Goal: Task Accomplishment & Management: Use online tool/utility

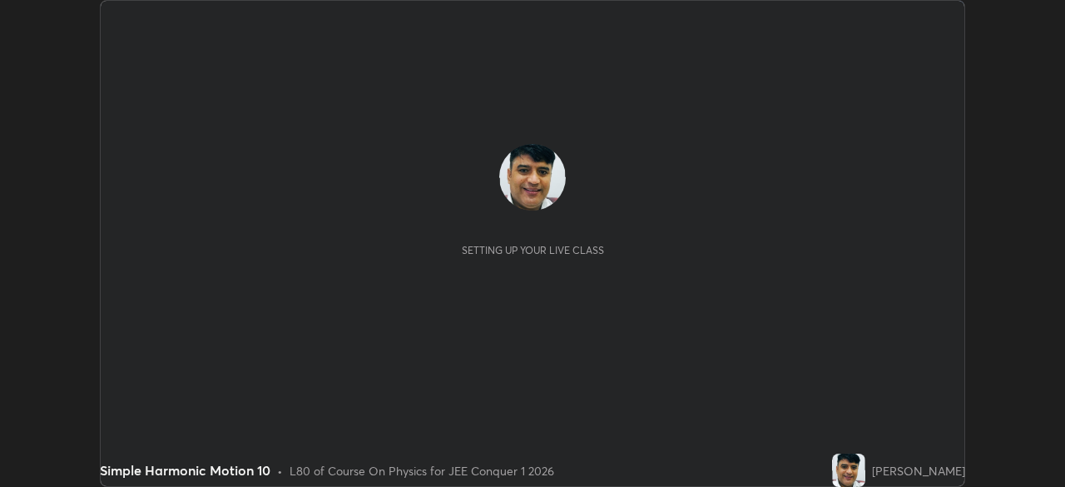
scroll to position [487, 1064]
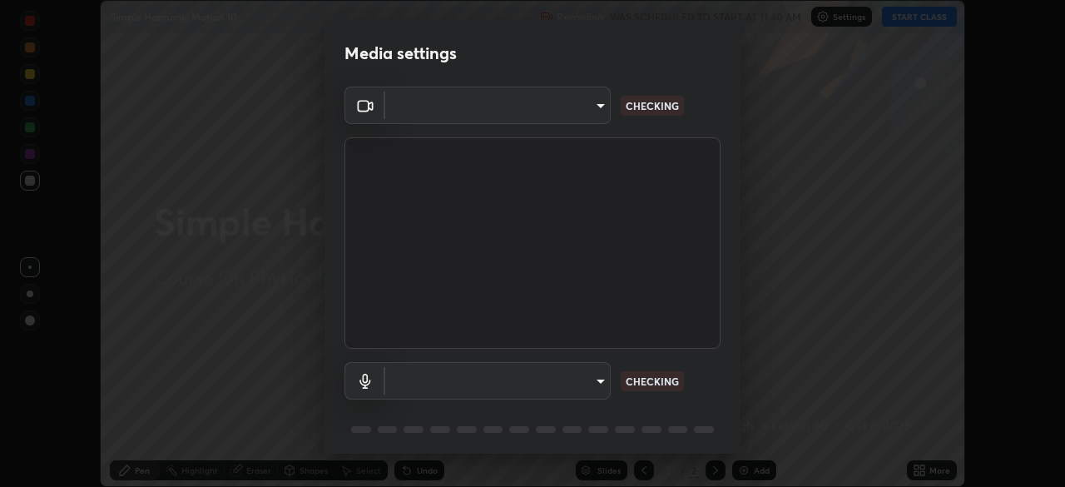
type input "45a9c953fc560ff4a06357cd143dcd85fc71fb1e664dcff5325b0048f3aa7c7e"
type input "communications"
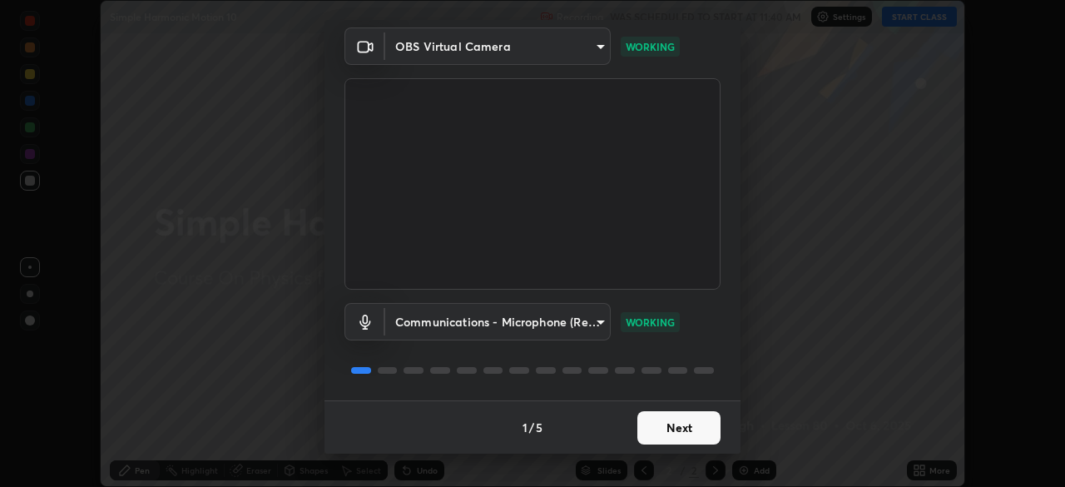
click at [675, 433] on button "Next" at bounding box center [678, 427] width 83 height 33
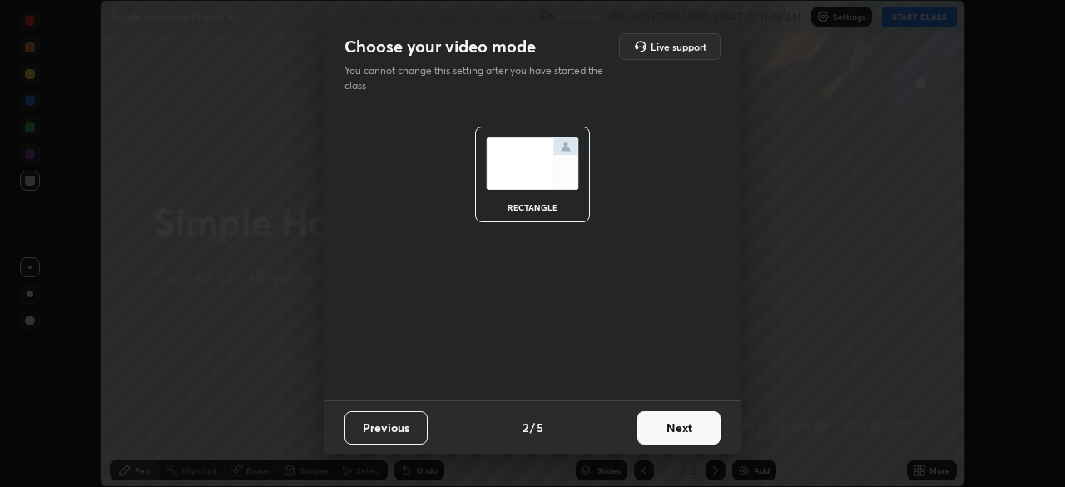
click at [675, 431] on button "Next" at bounding box center [678, 427] width 83 height 33
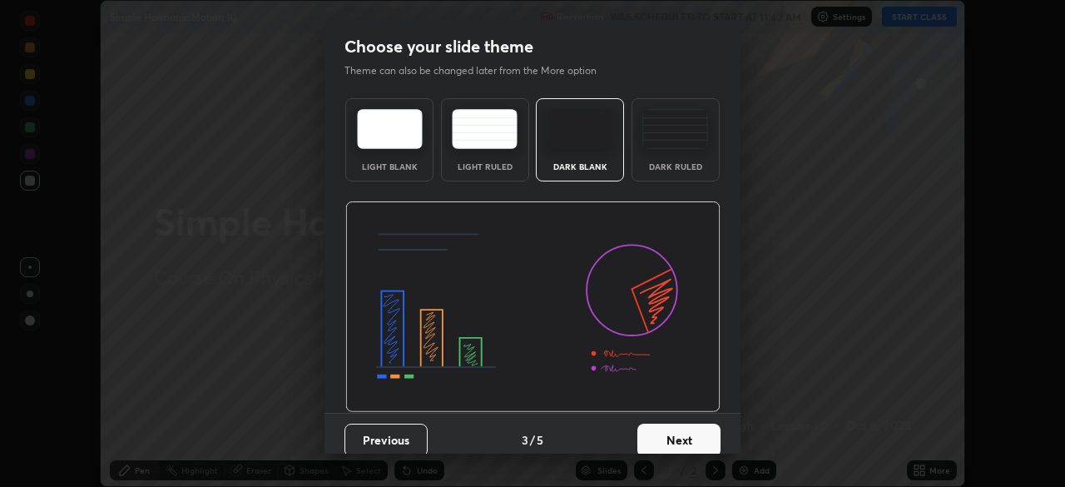
click at [675, 431] on button "Next" at bounding box center [678, 439] width 83 height 33
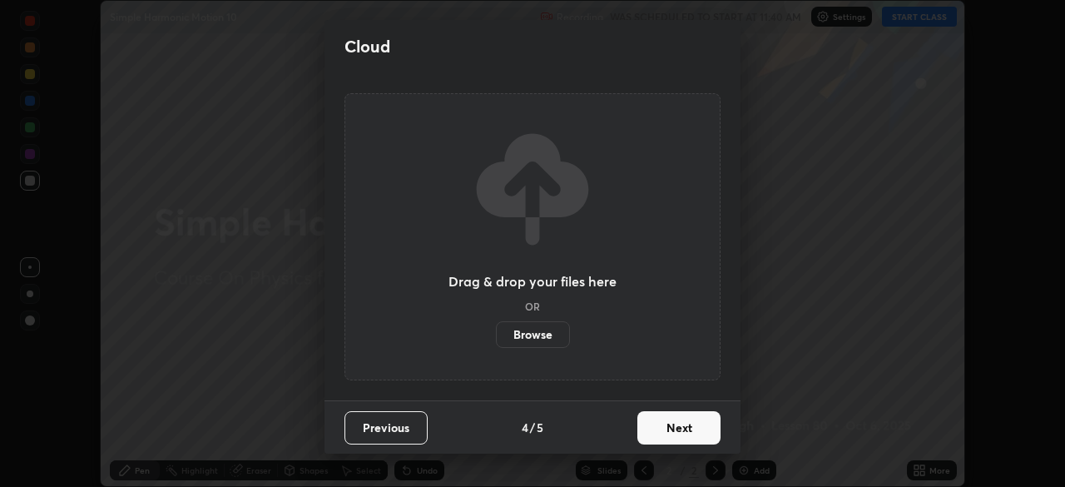
click at [675, 434] on button "Next" at bounding box center [678, 427] width 83 height 33
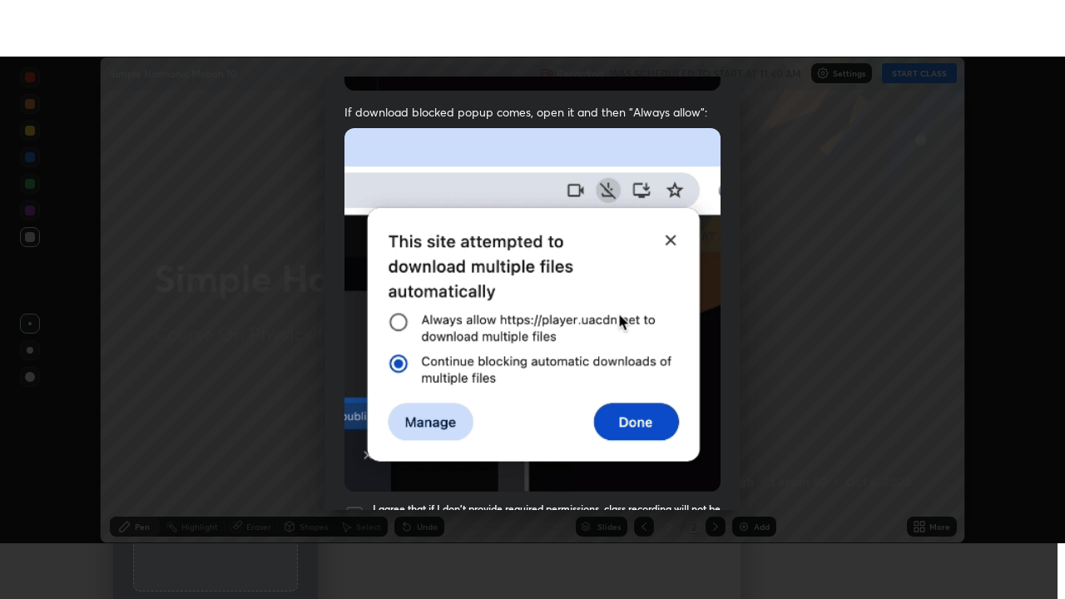
scroll to position [398, 0]
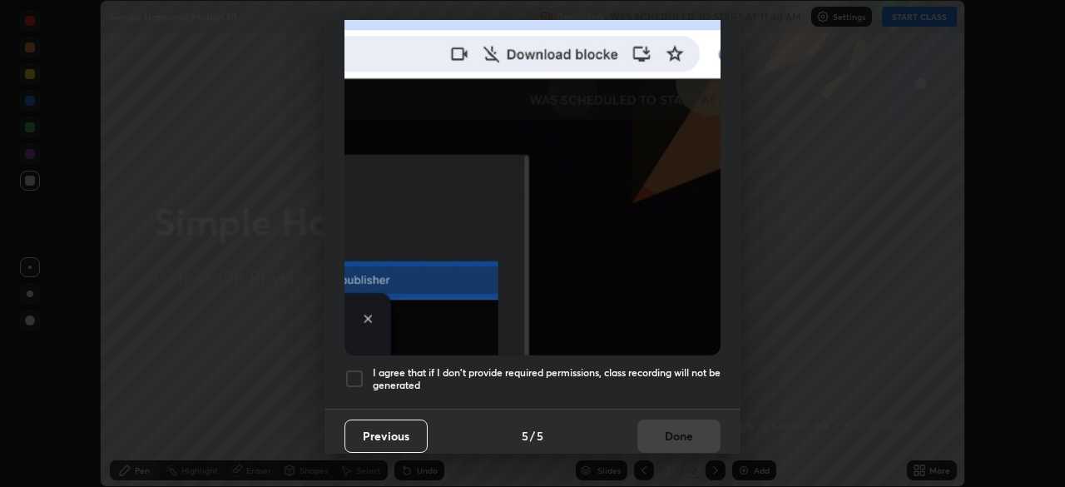
click at [679, 366] on h5 "I agree that if I don't provide required permissions, class recording will not …" at bounding box center [547, 379] width 348 height 26
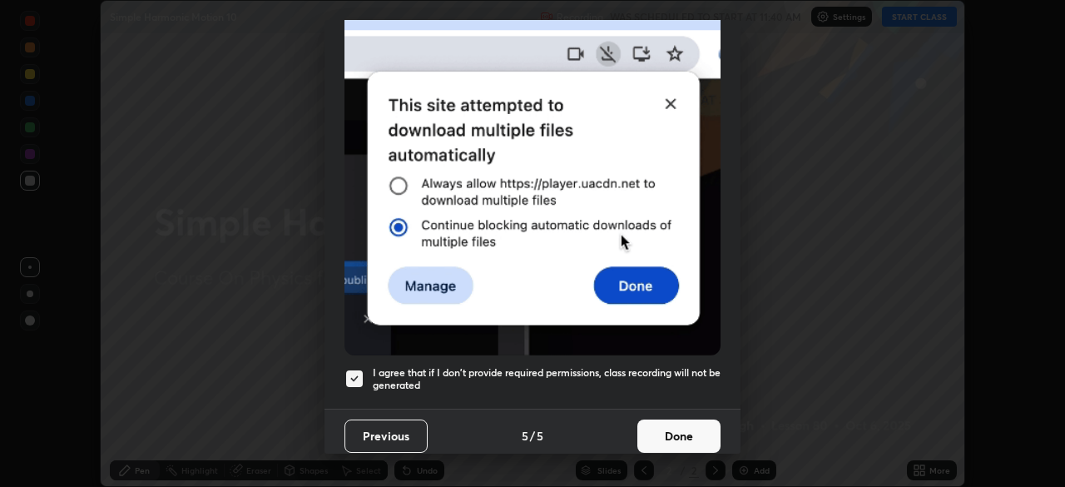
click at [678, 426] on button "Done" at bounding box center [678, 435] width 83 height 33
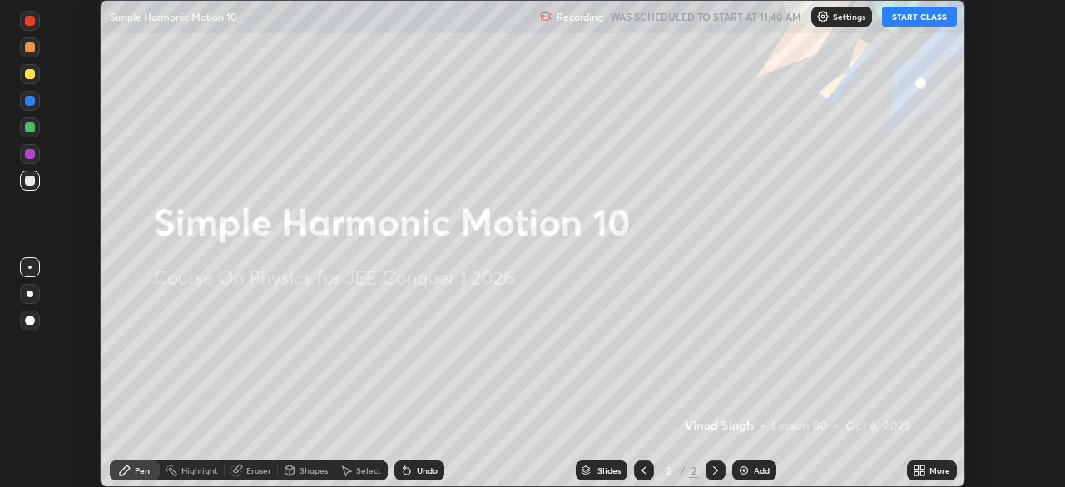
click at [912, 17] on button "START CLASS" at bounding box center [919, 17] width 75 height 20
click at [918, 469] on icon at bounding box center [918, 469] width 13 height 13
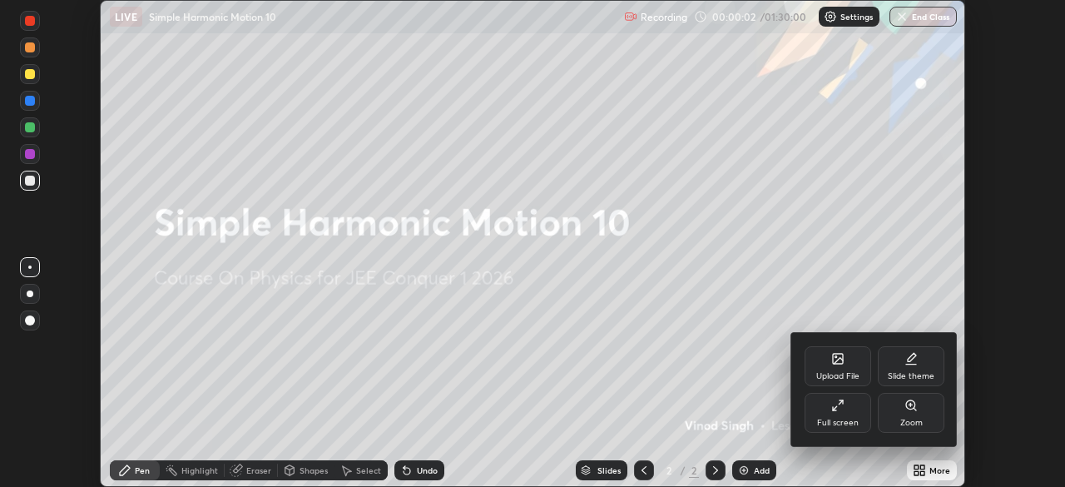
click at [838, 418] on div "Full screen" at bounding box center [838, 422] width 42 height 8
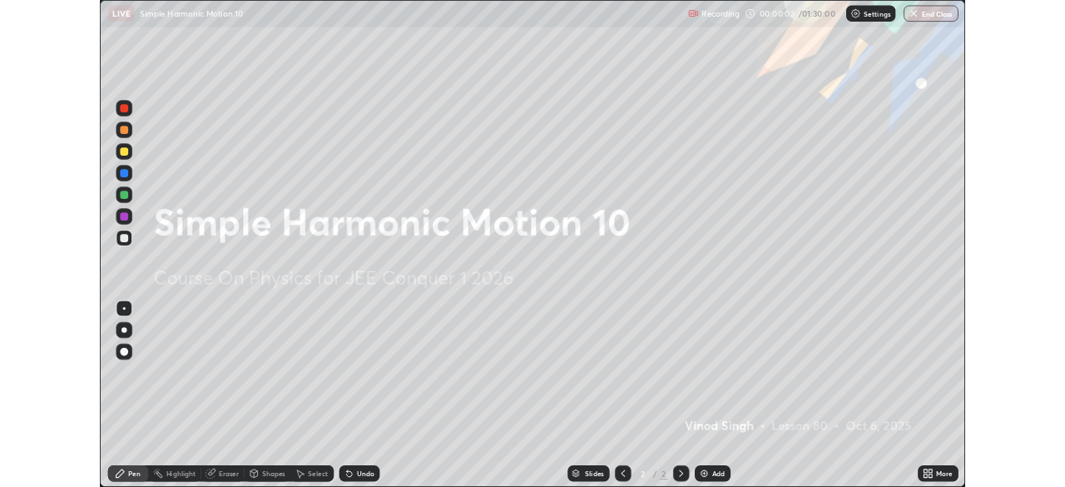
scroll to position [599, 1065]
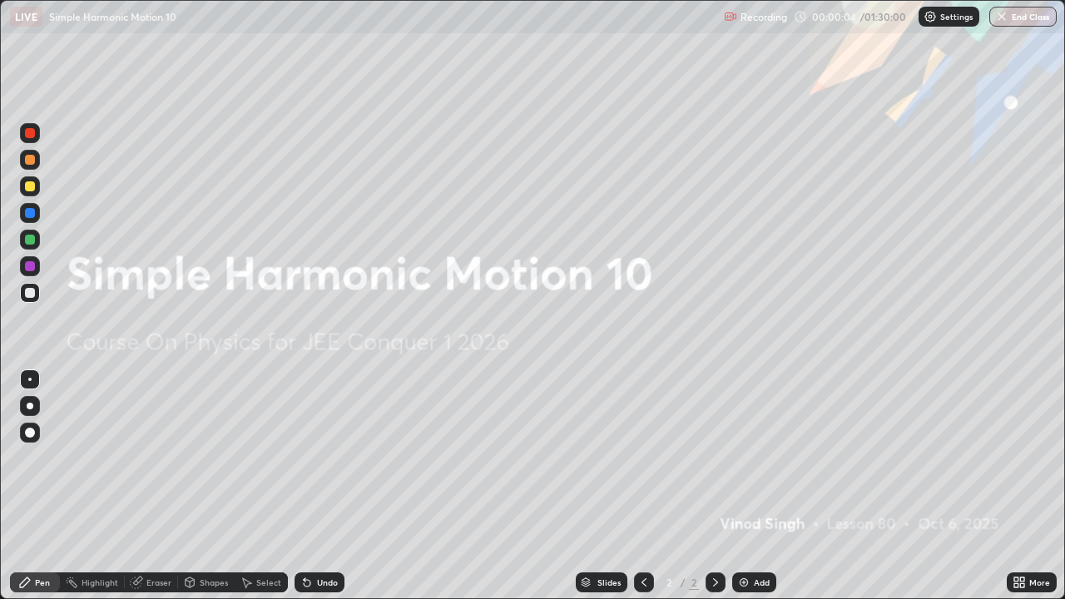
click at [739, 486] on img at bounding box center [743, 582] width 13 height 13
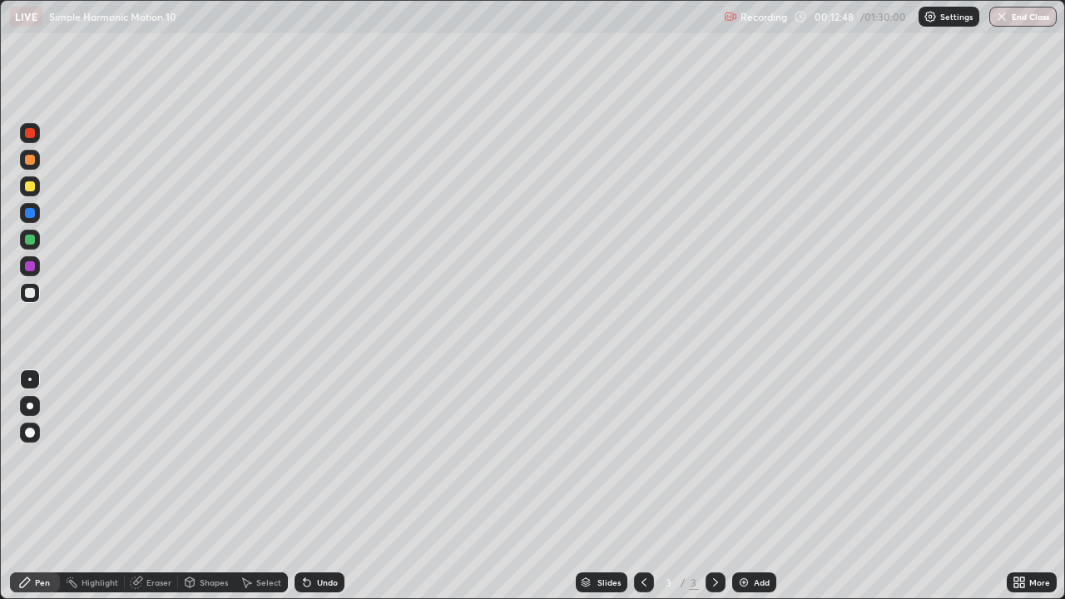
click at [30, 291] on div at bounding box center [30, 293] width 10 height 10
click at [156, 486] on div "Eraser" at bounding box center [158, 582] width 25 height 8
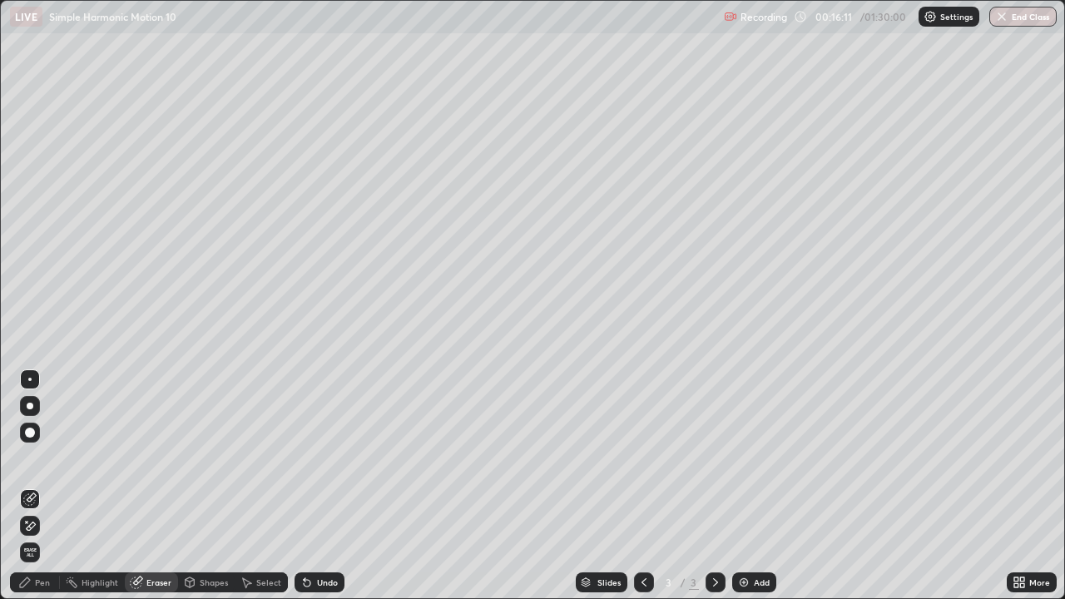
click at [44, 486] on div "Pen" at bounding box center [42, 582] width 15 height 8
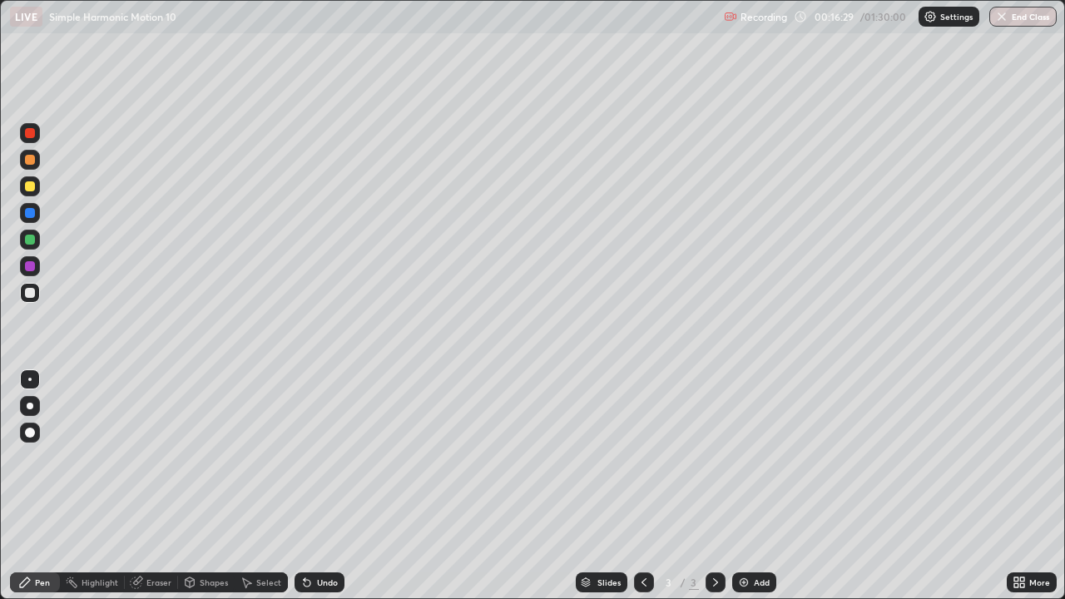
click at [154, 486] on div "Eraser" at bounding box center [158, 582] width 25 height 8
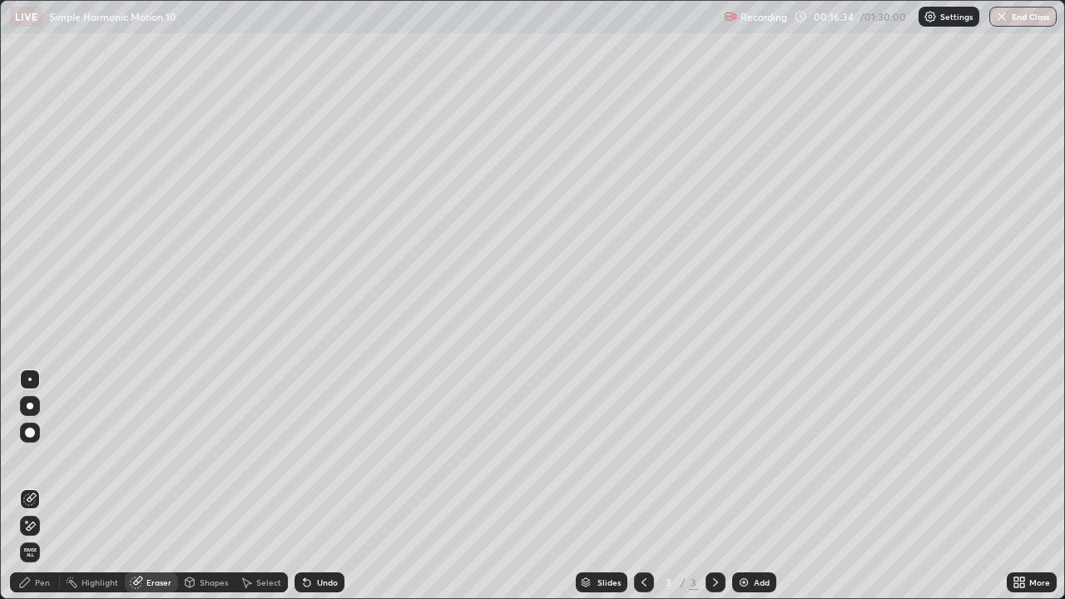
click at [47, 486] on div "Pen" at bounding box center [42, 582] width 15 height 8
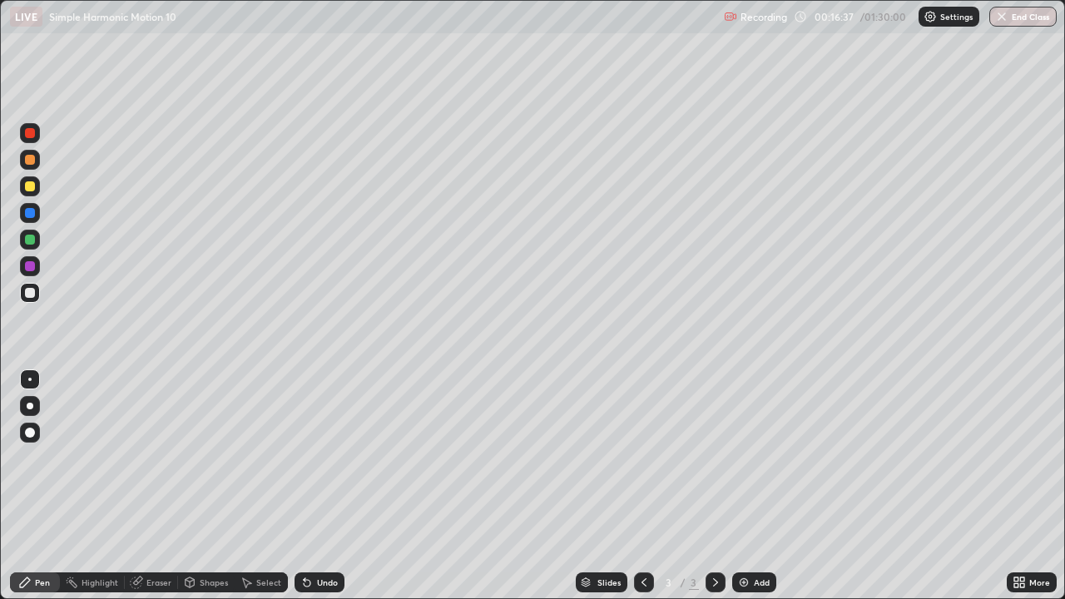
click at [154, 486] on div "Eraser" at bounding box center [158, 582] width 25 height 8
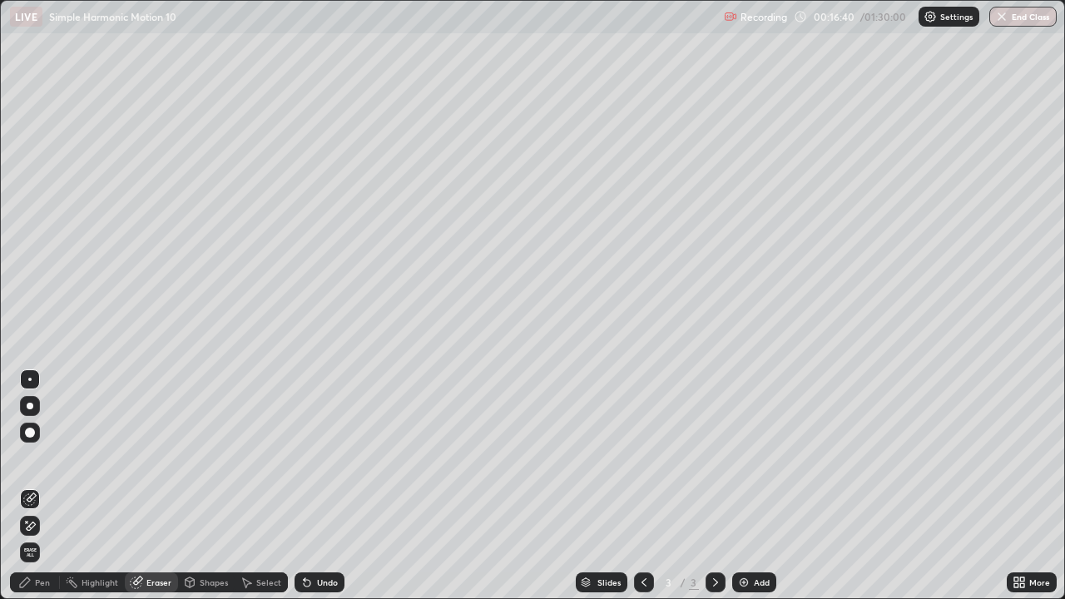
click at [44, 486] on div "Pen" at bounding box center [42, 582] width 15 height 8
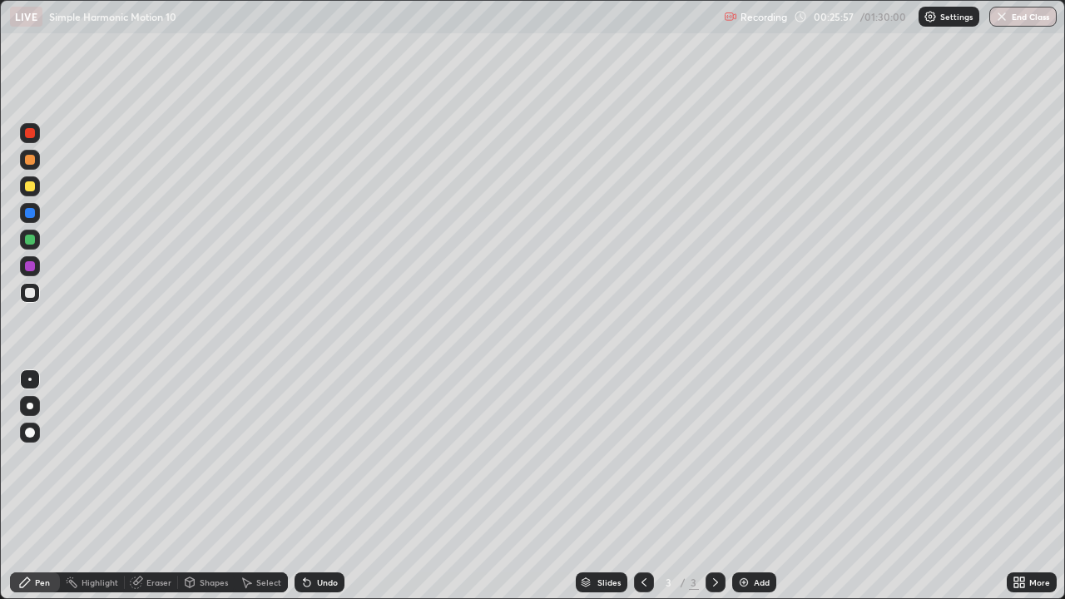
click at [742, 486] on img at bounding box center [743, 582] width 13 height 13
click at [28, 161] on div at bounding box center [30, 160] width 10 height 10
click at [30, 161] on div at bounding box center [30, 160] width 10 height 10
click at [210, 486] on div "Shapes" at bounding box center [214, 582] width 28 height 8
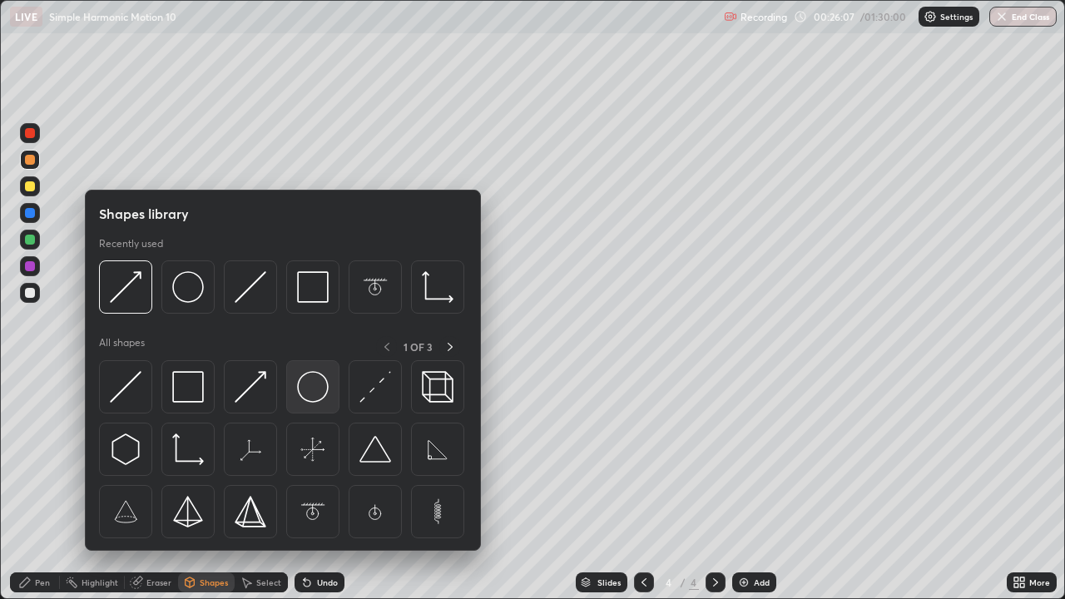
click at [304, 390] on img at bounding box center [313, 387] width 32 height 32
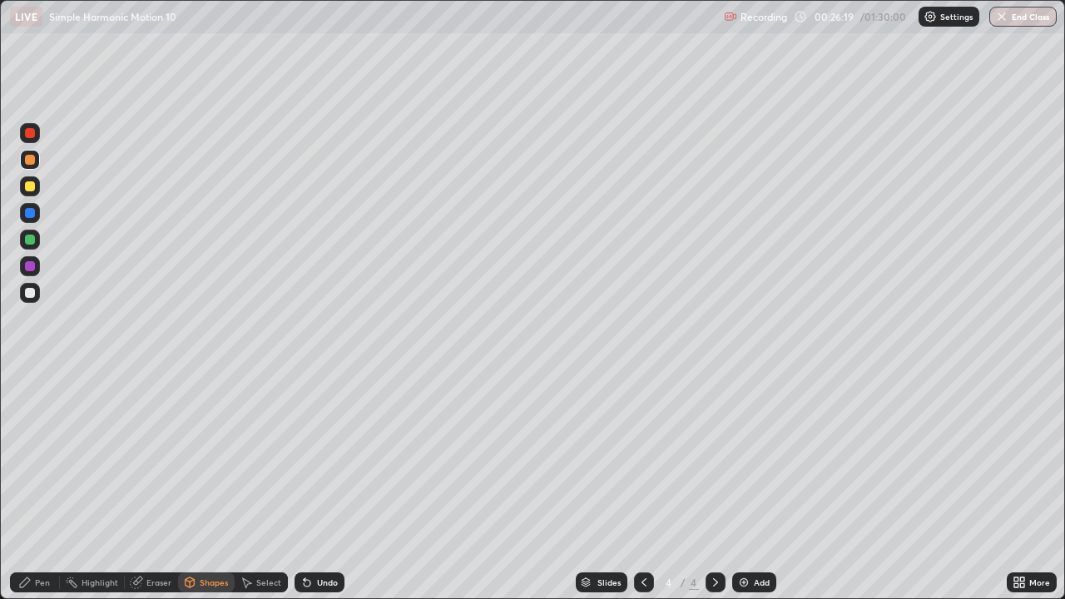
click at [27, 290] on div at bounding box center [30, 293] width 10 height 10
click at [214, 486] on div "Shapes" at bounding box center [214, 582] width 28 height 8
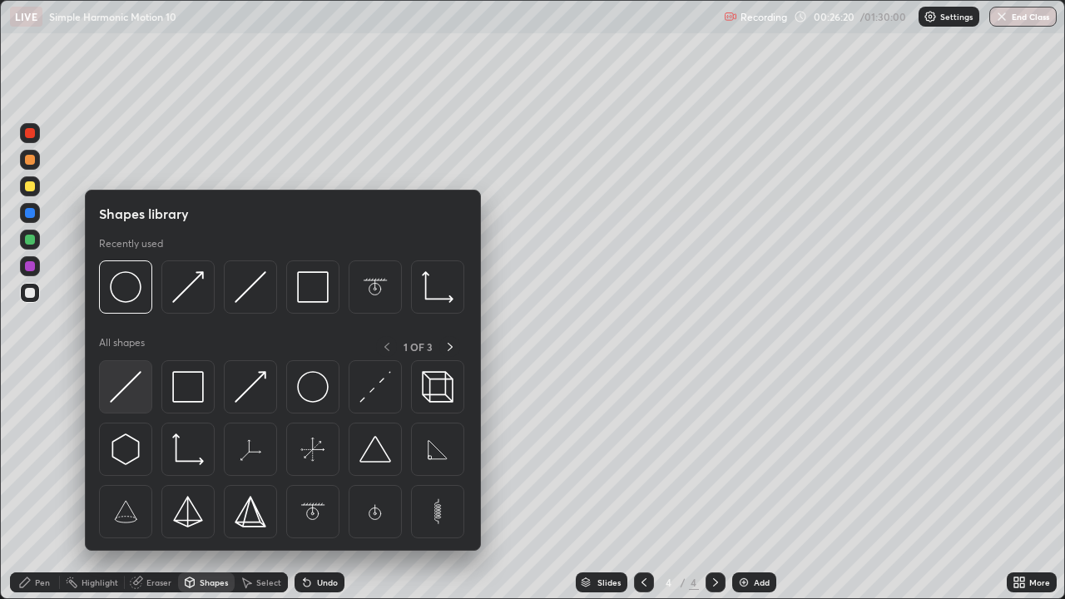
click at [127, 378] on img at bounding box center [126, 387] width 32 height 32
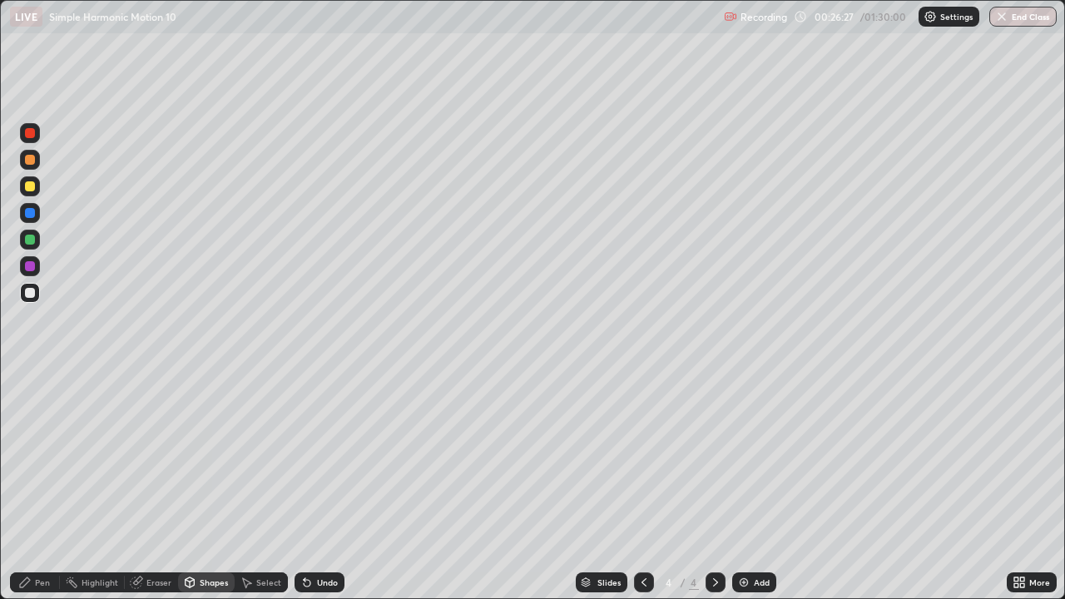
click at [45, 486] on div "Pen" at bounding box center [42, 582] width 15 height 8
click at [32, 211] on div at bounding box center [30, 213] width 10 height 10
click at [32, 430] on div at bounding box center [30, 433] width 10 height 10
click at [31, 378] on div at bounding box center [29, 379] width 3 height 3
click at [32, 188] on div at bounding box center [30, 186] width 10 height 10
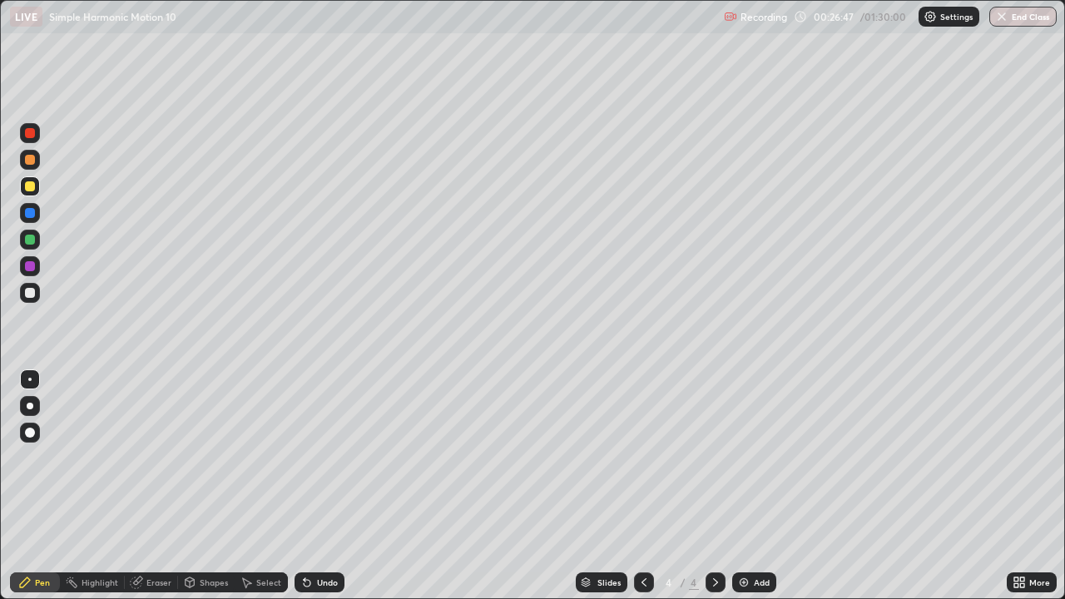
click at [210, 486] on div "Shapes" at bounding box center [214, 582] width 28 height 8
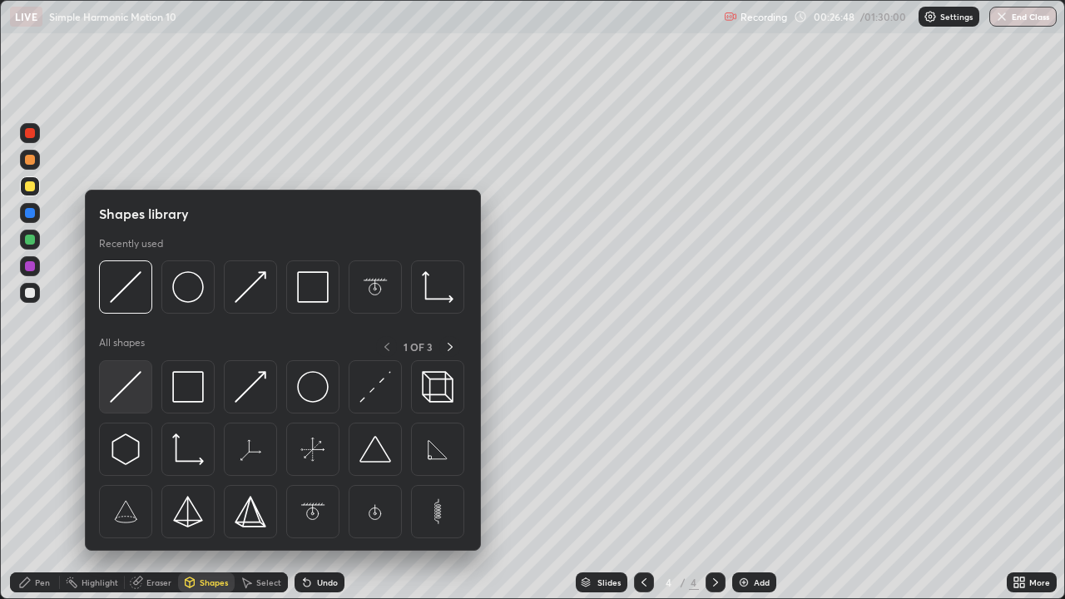
click at [130, 388] on img at bounding box center [126, 387] width 32 height 32
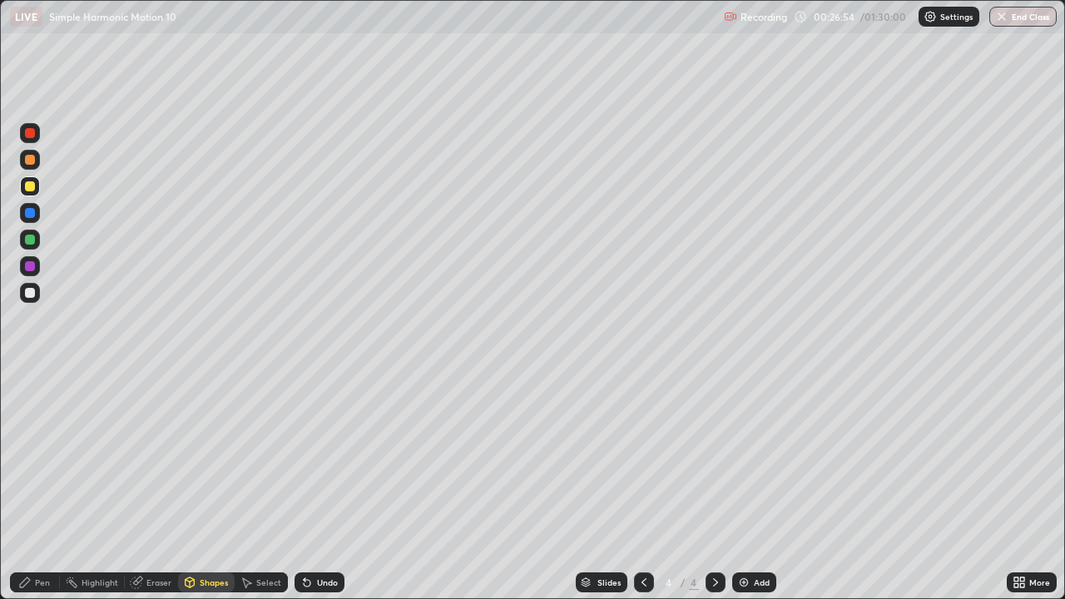
click at [40, 486] on div "Pen" at bounding box center [42, 582] width 15 height 8
click at [26, 292] on div at bounding box center [30, 293] width 10 height 10
click at [155, 486] on div "Eraser" at bounding box center [158, 582] width 25 height 8
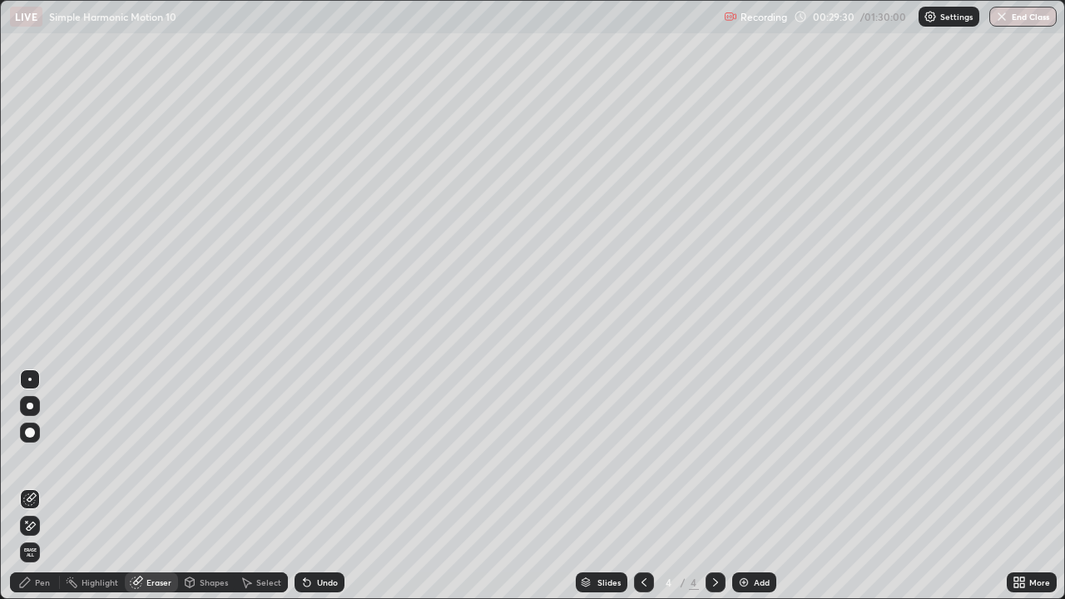
click at [47, 486] on div "Pen" at bounding box center [42, 582] width 15 height 8
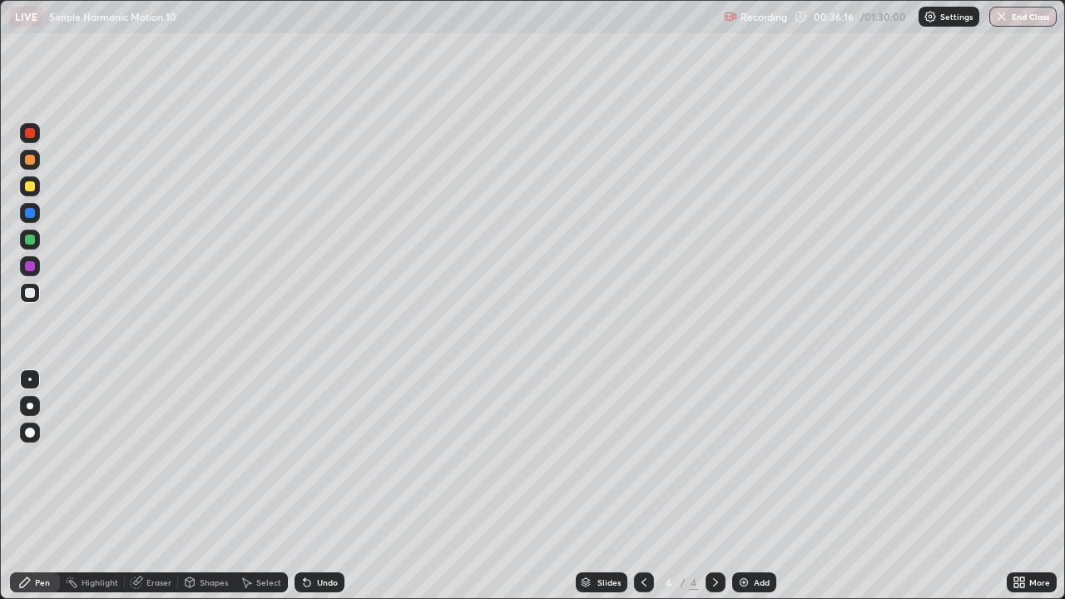
click at [160, 486] on div "Eraser" at bounding box center [158, 582] width 25 height 8
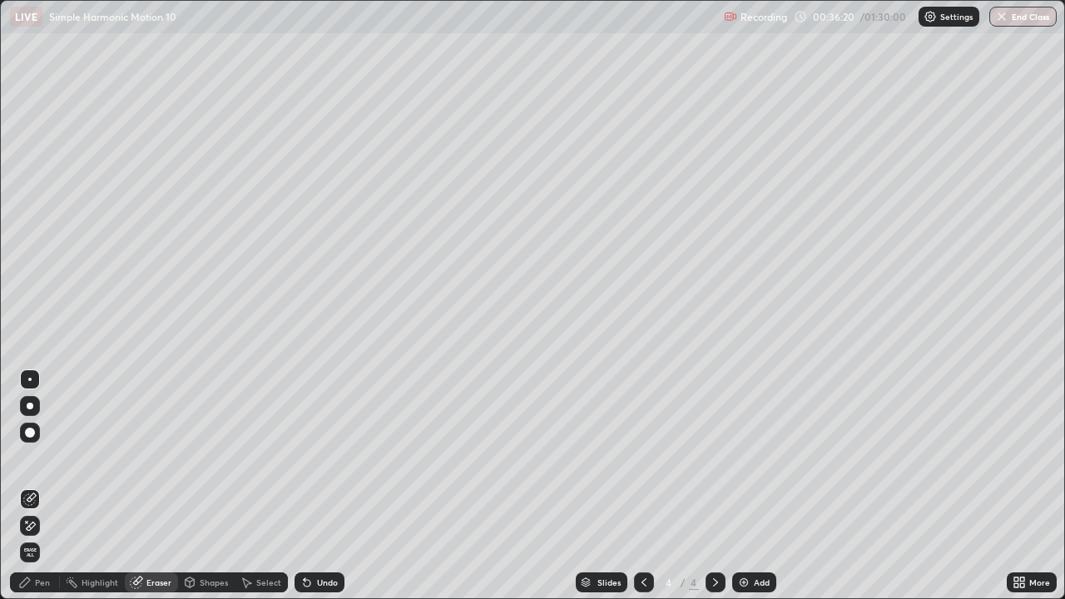
click at [743, 486] on img at bounding box center [743, 582] width 13 height 13
click at [42, 486] on div "Pen" at bounding box center [42, 582] width 15 height 8
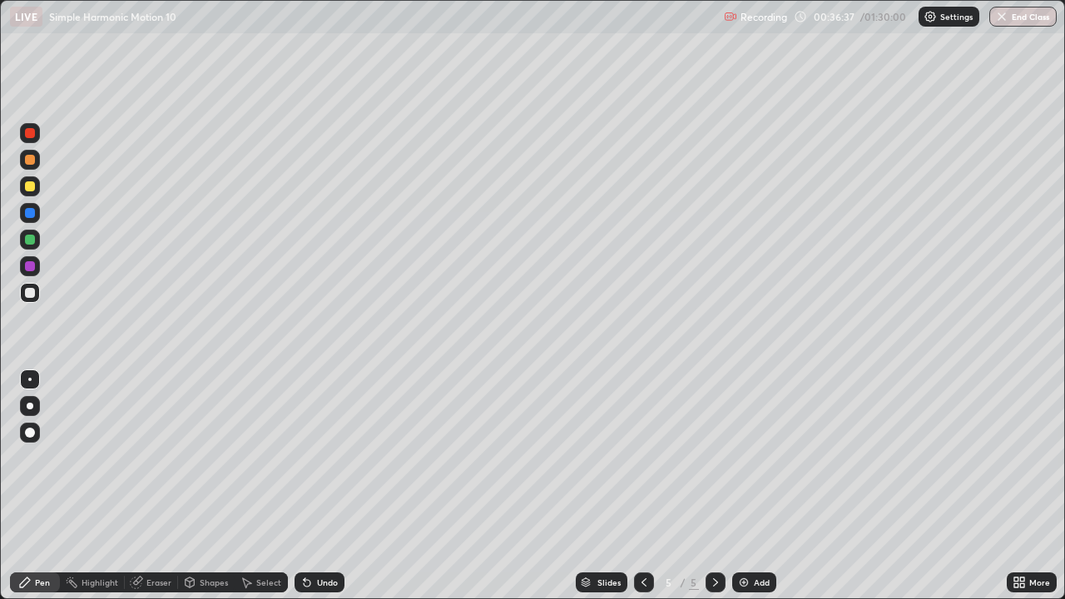
click at [161, 486] on div "Eraser" at bounding box center [158, 582] width 25 height 8
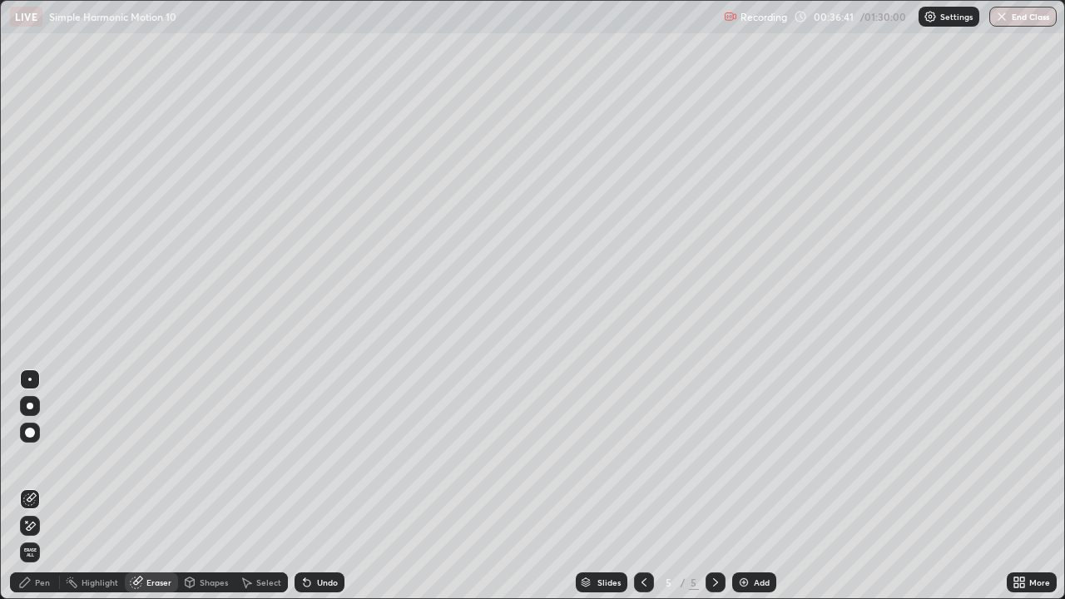
click at [43, 486] on div "Pen" at bounding box center [35, 582] width 50 height 20
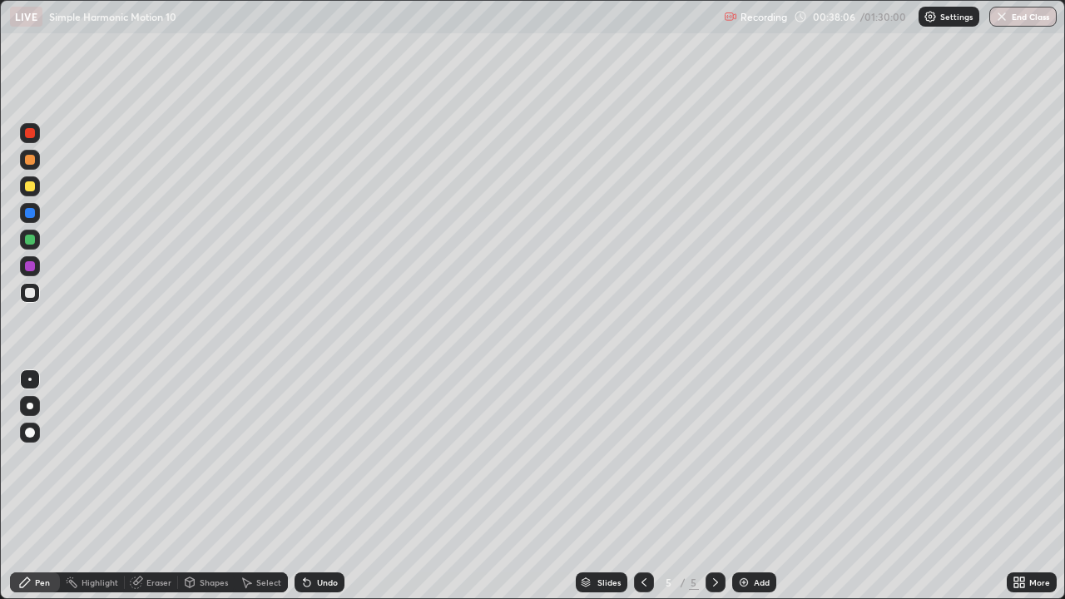
click at [156, 486] on div "Eraser" at bounding box center [158, 582] width 25 height 8
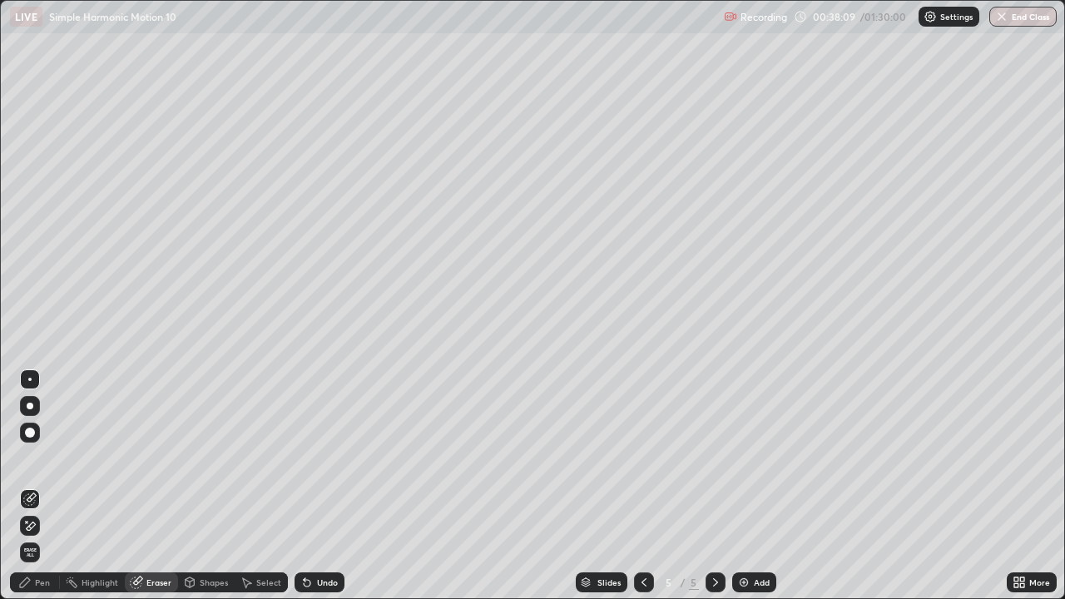
click at [48, 486] on div "Pen" at bounding box center [42, 582] width 15 height 8
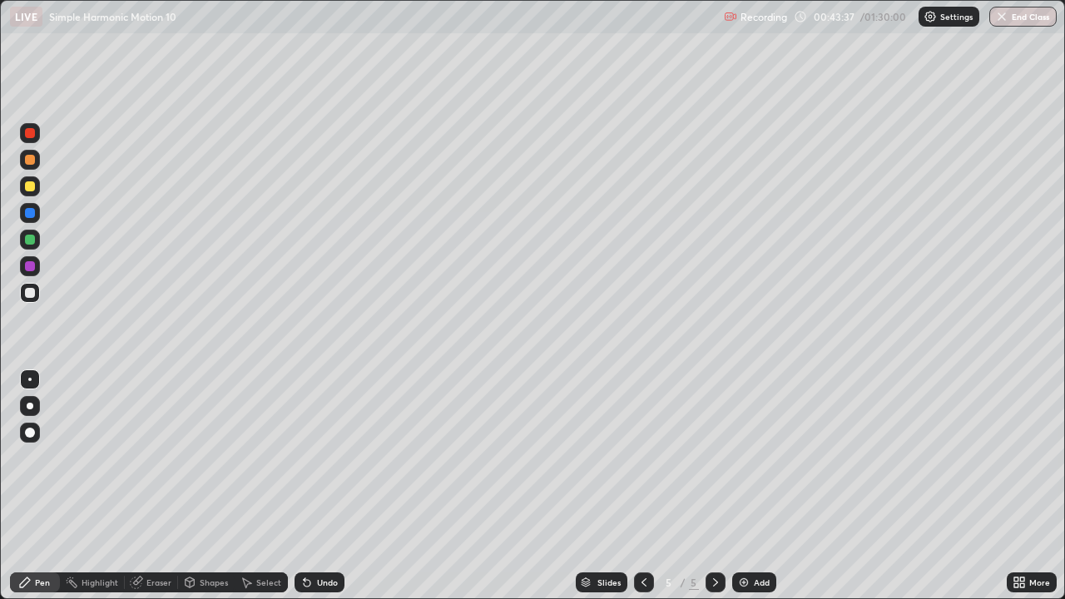
click at [744, 486] on div "Add" at bounding box center [754, 582] width 44 height 20
click at [30, 238] on div at bounding box center [30, 240] width 10 height 10
click at [215, 486] on div "Shapes" at bounding box center [206, 582] width 57 height 20
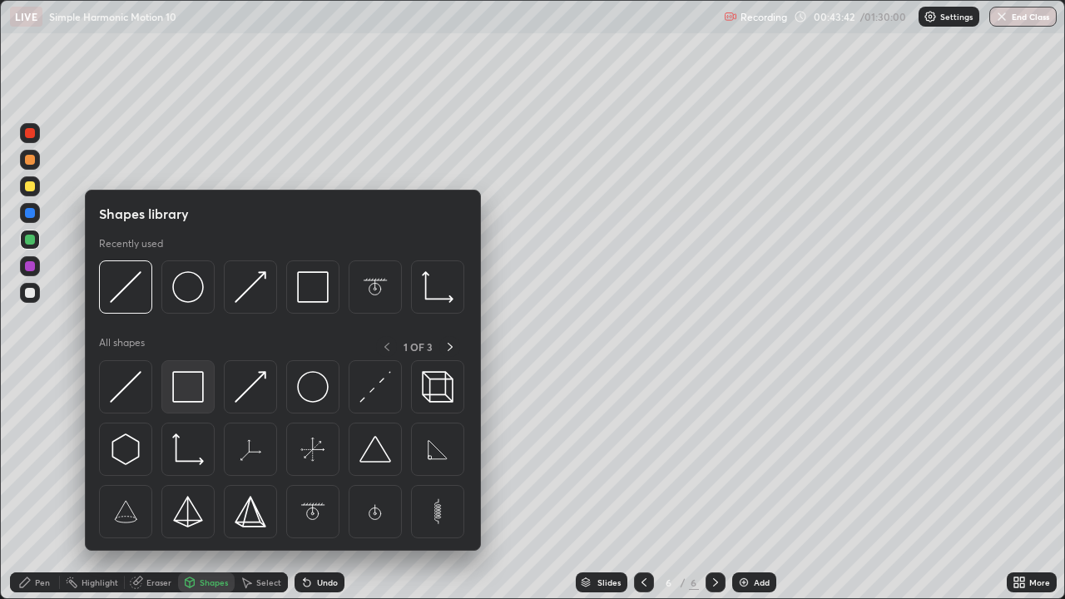
click at [190, 386] on img at bounding box center [188, 387] width 32 height 32
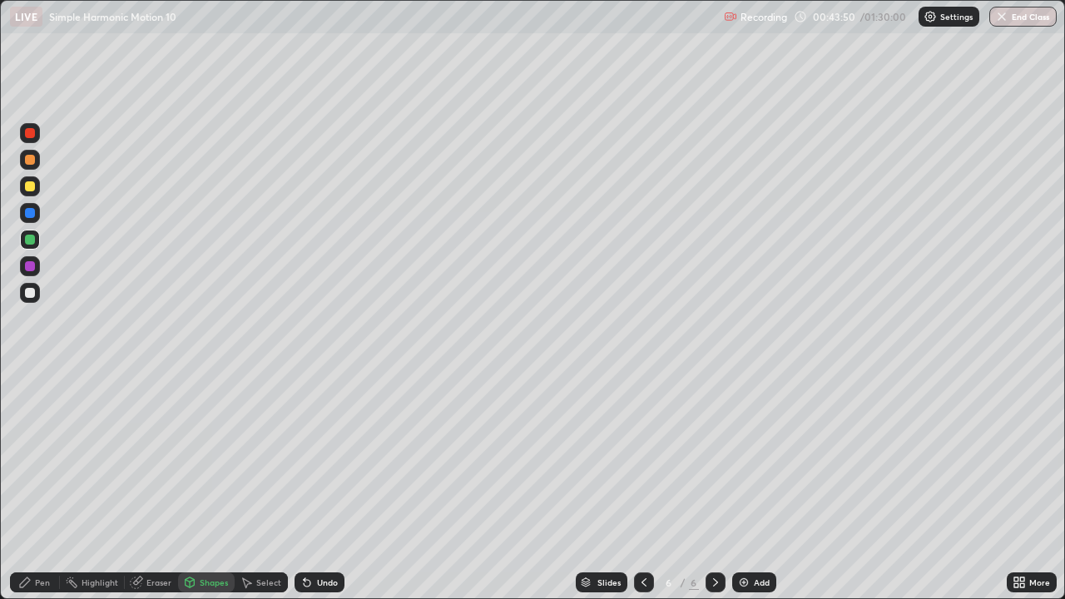
click at [161, 486] on div "Eraser" at bounding box center [158, 582] width 25 height 8
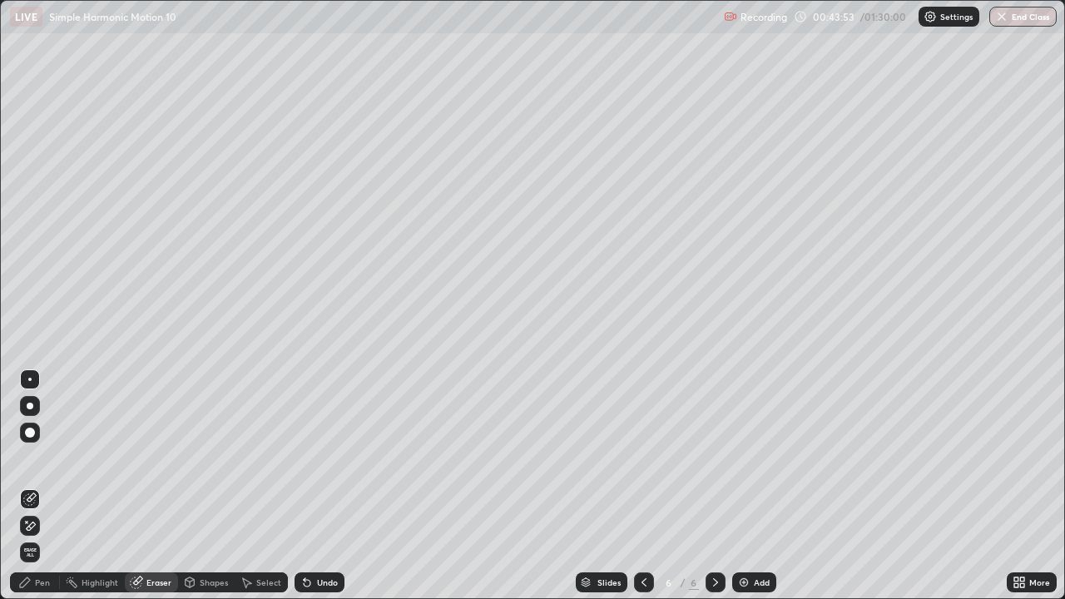
click at [46, 486] on div "Pen" at bounding box center [42, 582] width 15 height 8
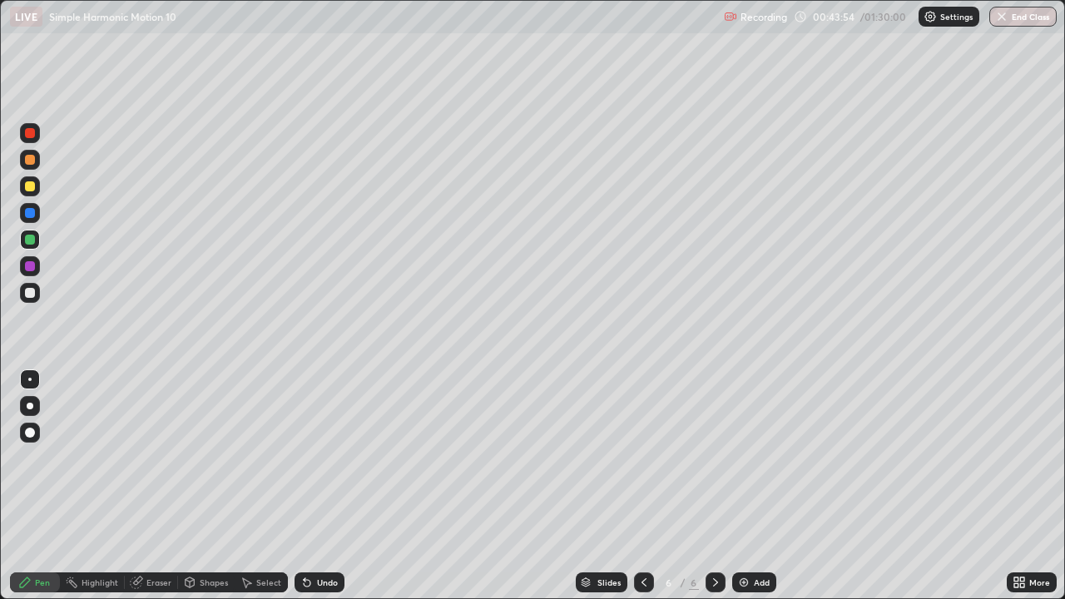
click at [28, 435] on div at bounding box center [30, 433] width 10 height 10
click at [29, 214] on div at bounding box center [30, 213] width 10 height 10
click at [210, 486] on div "Shapes" at bounding box center [214, 582] width 28 height 8
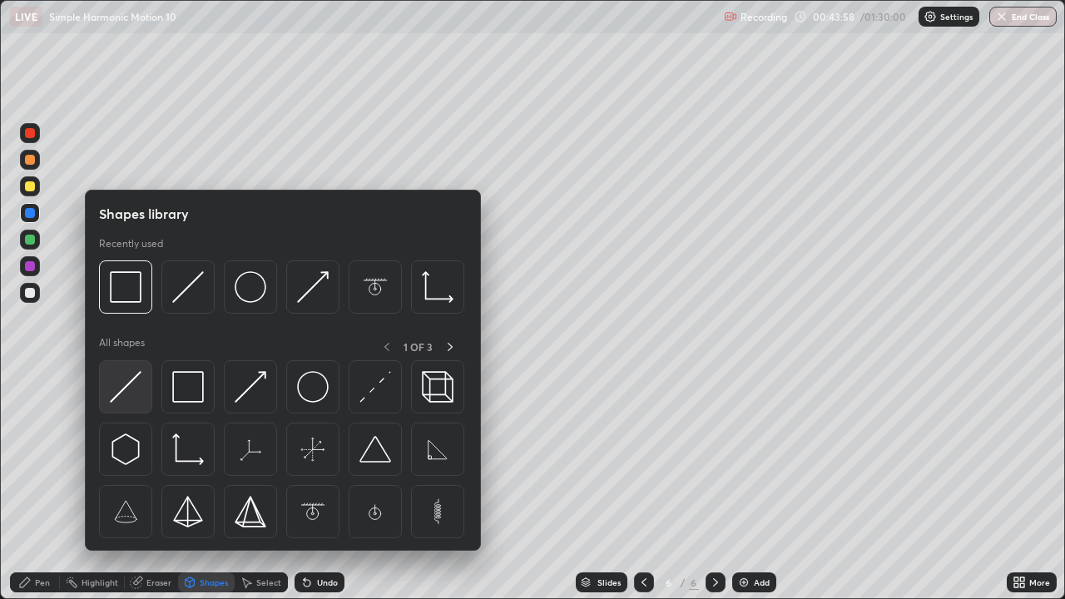
click at [126, 383] on img at bounding box center [126, 387] width 32 height 32
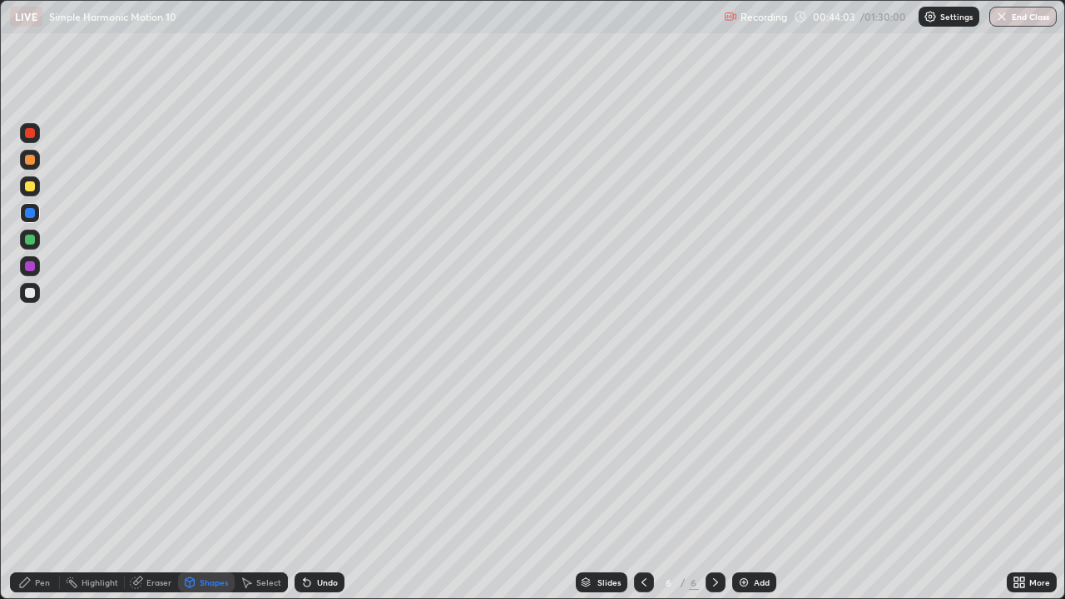
click at [32, 486] on div "Pen" at bounding box center [35, 582] width 50 height 20
click at [30, 378] on div at bounding box center [29, 379] width 3 height 3
click at [30, 263] on div at bounding box center [30, 266] width 10 height 10
click at [29, 161] on div at bounding box center [30, 160] width 10 height 10
click at [217, 486] on div "Shapes" at bounding box center [214, 582] width 28 height 8
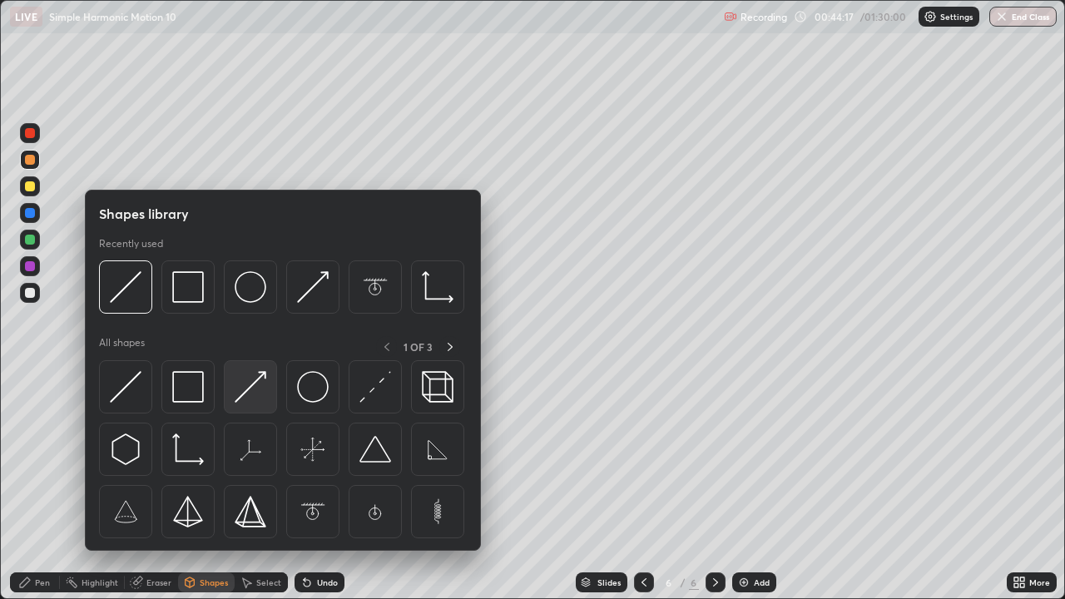
click at [250, 383] on img at bounding box center [251, 387] width 32 height 32
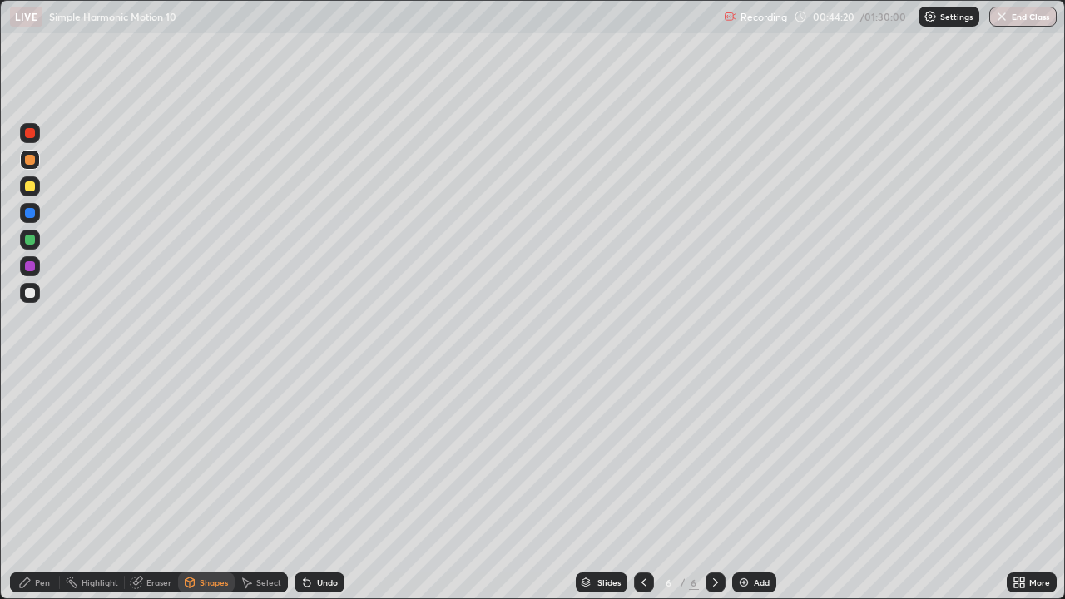
click at [47, 486] on div "Pen" at bounding box center [35, 582] width 50 height 20
click at [157, 486] on div "Eraser" at bounding box center [158, 582] width 25 height 8
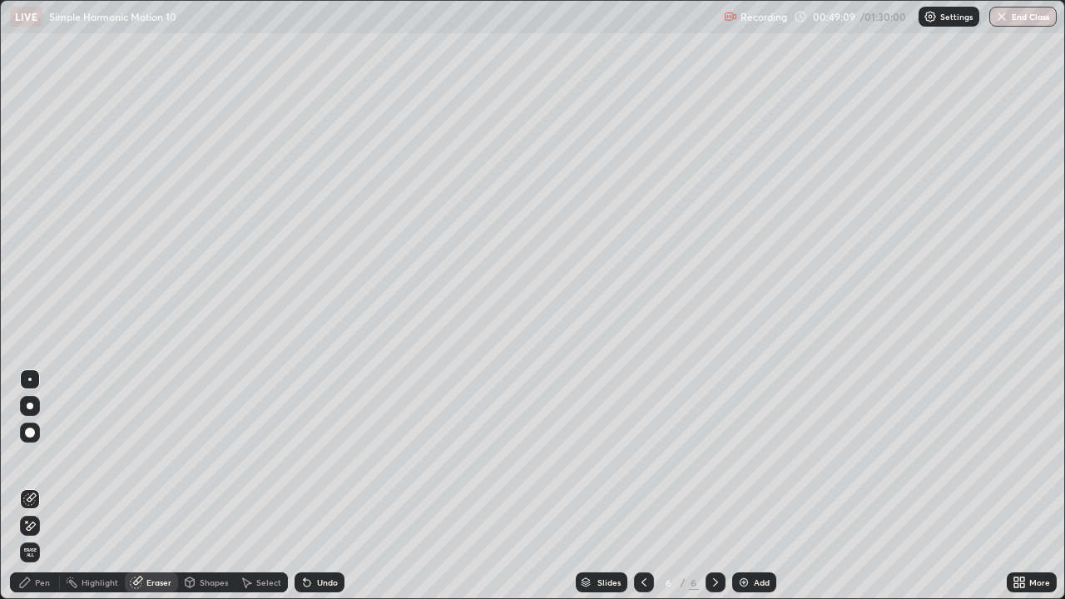
click at [47, 486] on div "Pen" at bounding box center [42, 582] width 15 height 8
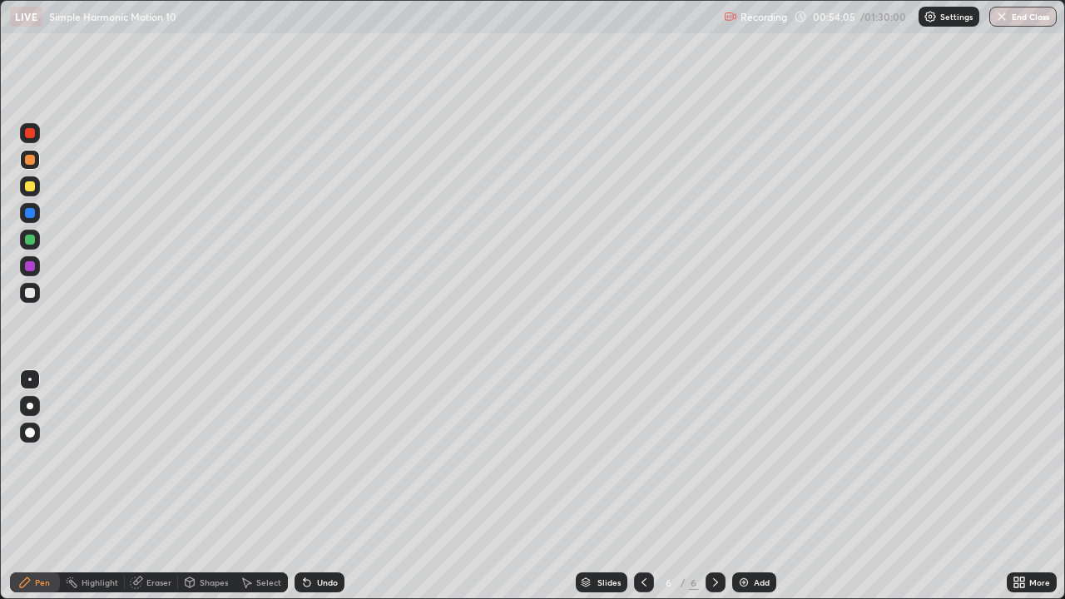
click at [210, 486] on div "Shapes" at bounding box center [214, 582] width 28 height 8
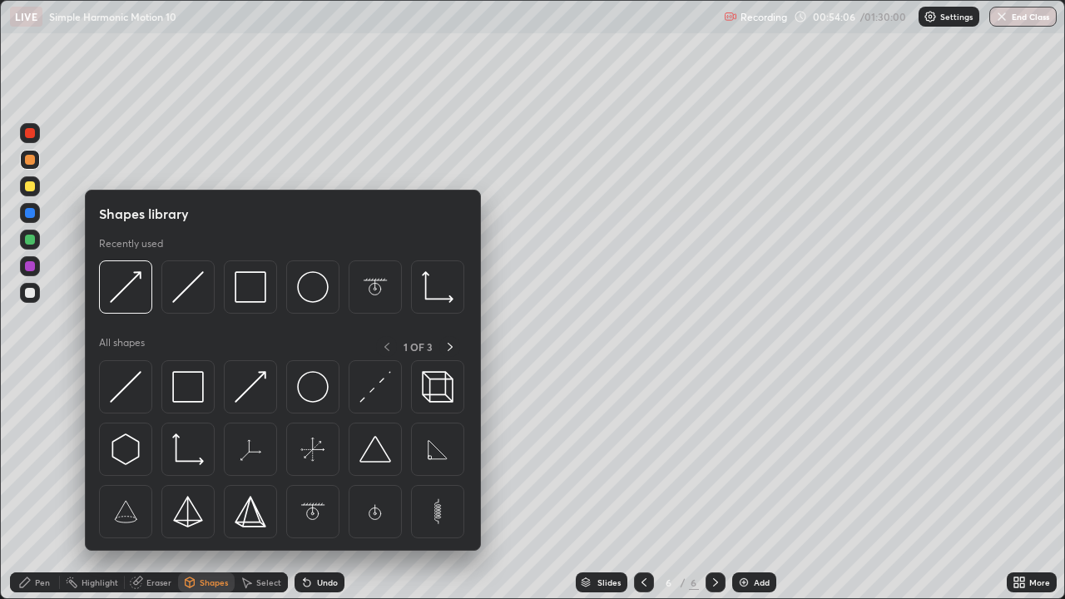
click at [161, 486] on div "Eraser" at bounding box center [158, 582] width 25 height 8
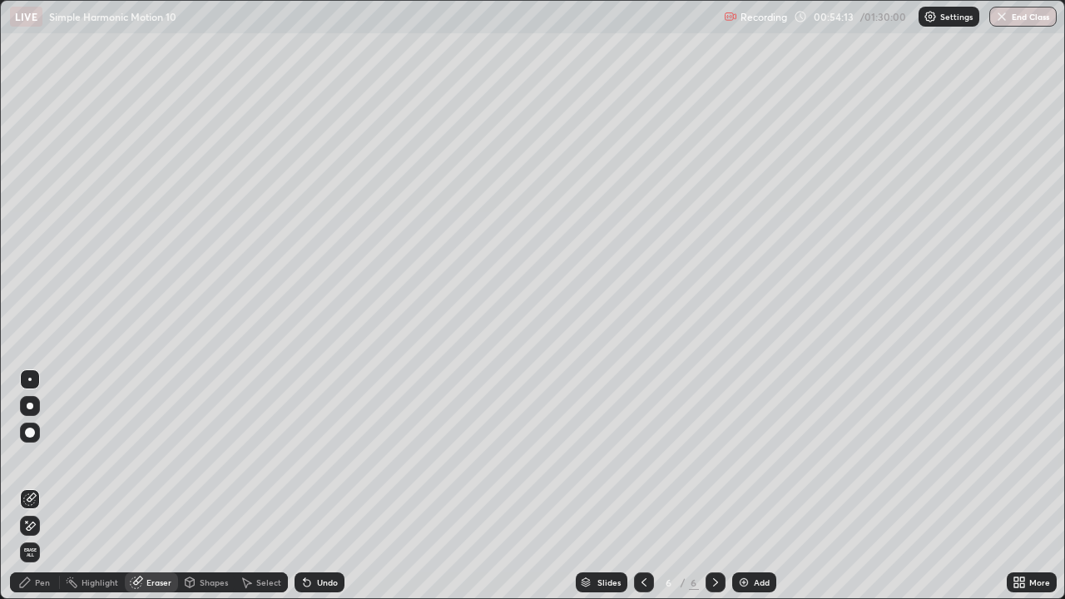
click at [53, 486] on div "Pen" at bounding box center [35, 582] width 50 height 20
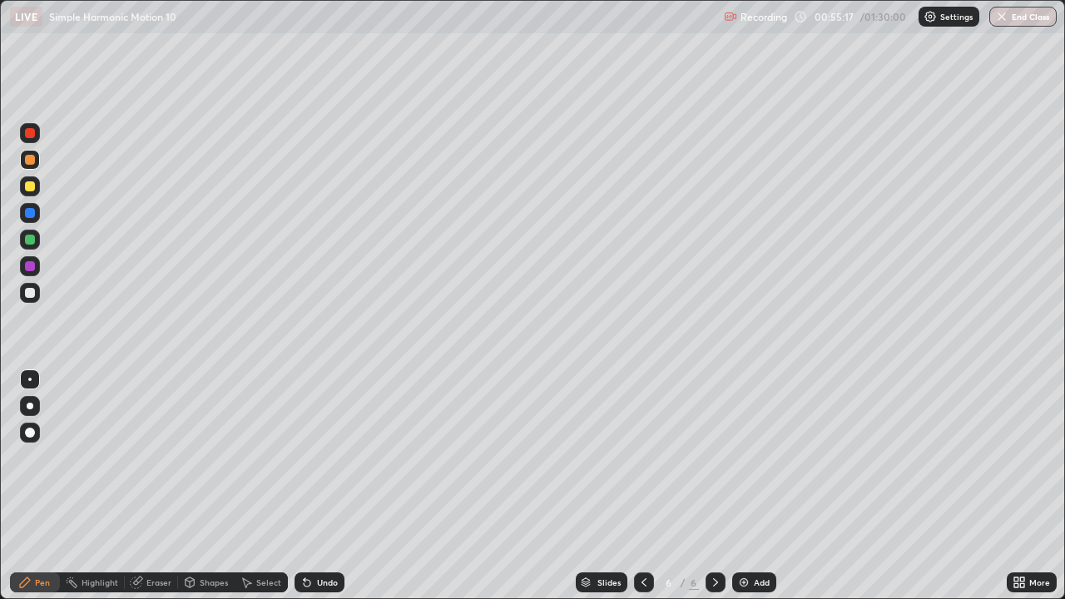
click at [156, 486] on div "Eraser" at bounding box center [158, 582] width 25 height 8
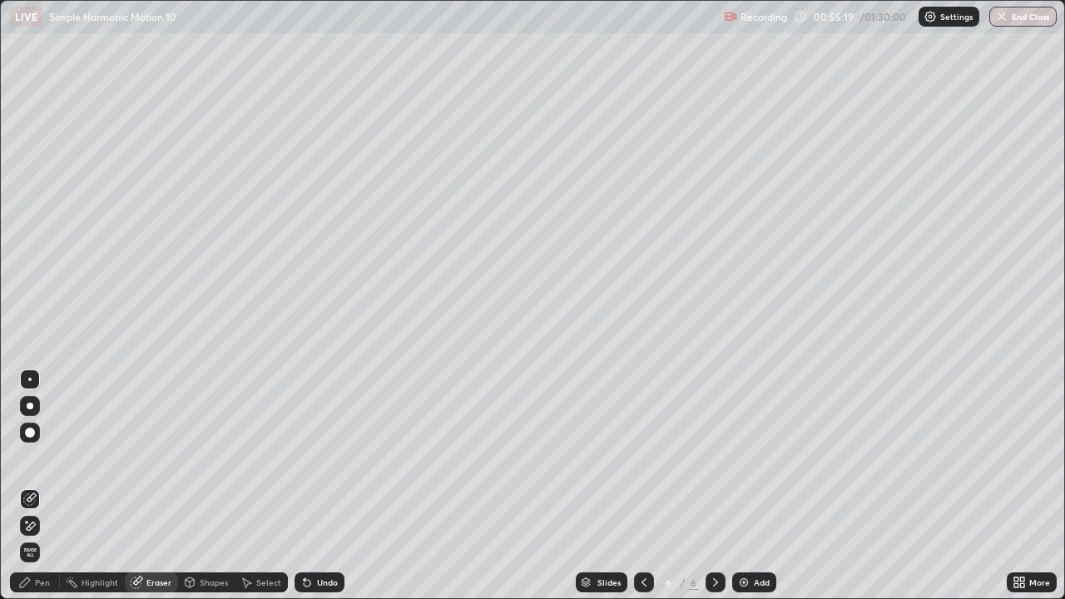
click at [44, 486] on div "Pen" at bounding box center [35, 582] width 50 height 20
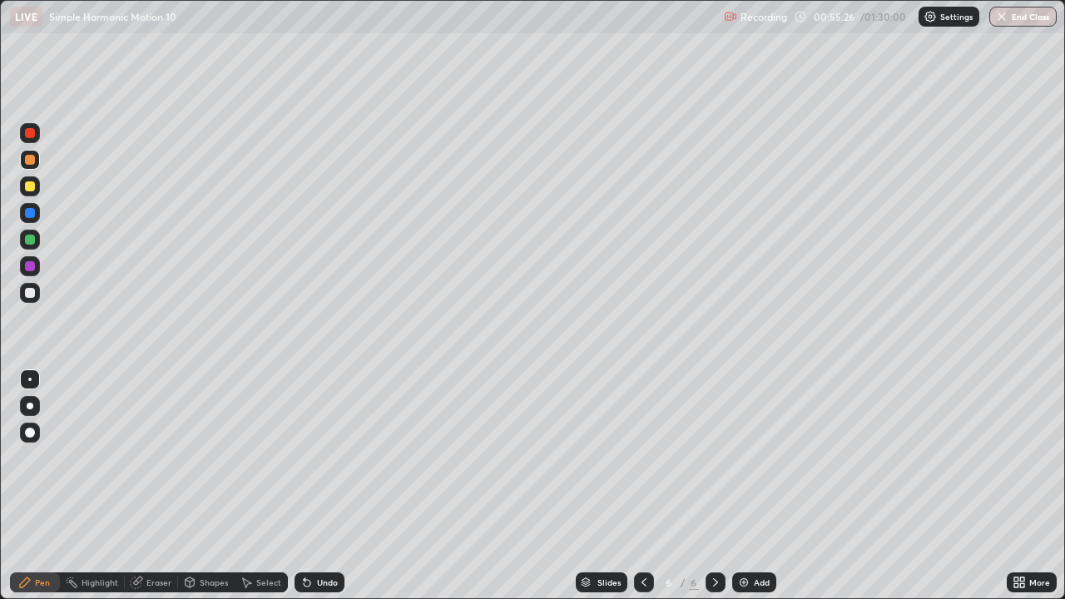
click at [152, 486] on div "Eraser" at bounding box center [158, 582] width 25 height 8
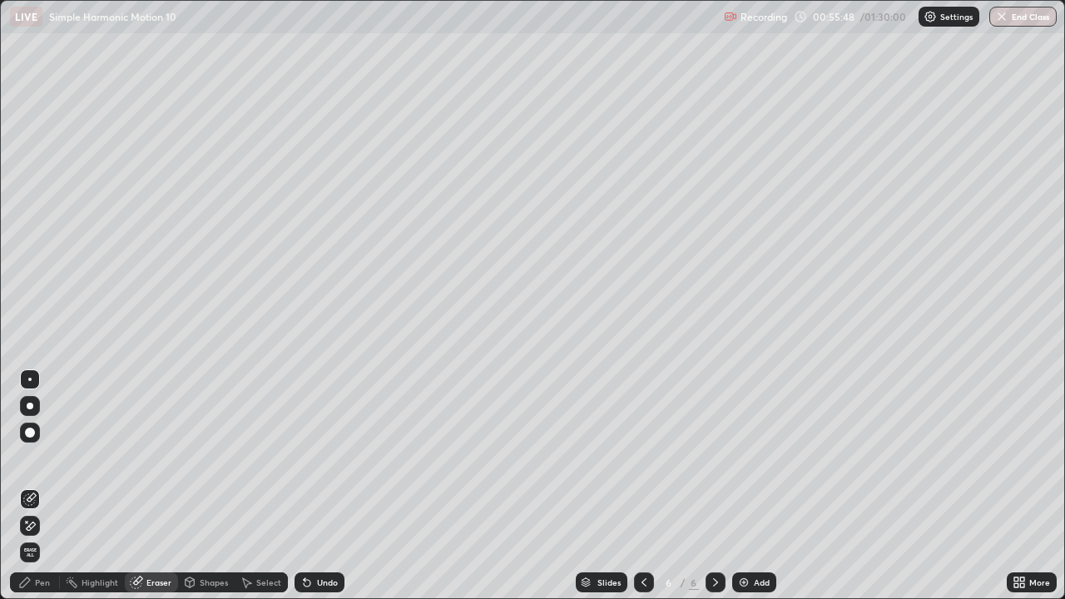
click at [159, 486] on div "Eraser" at bounding box center [151, 582] width 53 height 20
click at [46, 486] on div "Pen" at bounding box center [42, 582] width 15 height 8
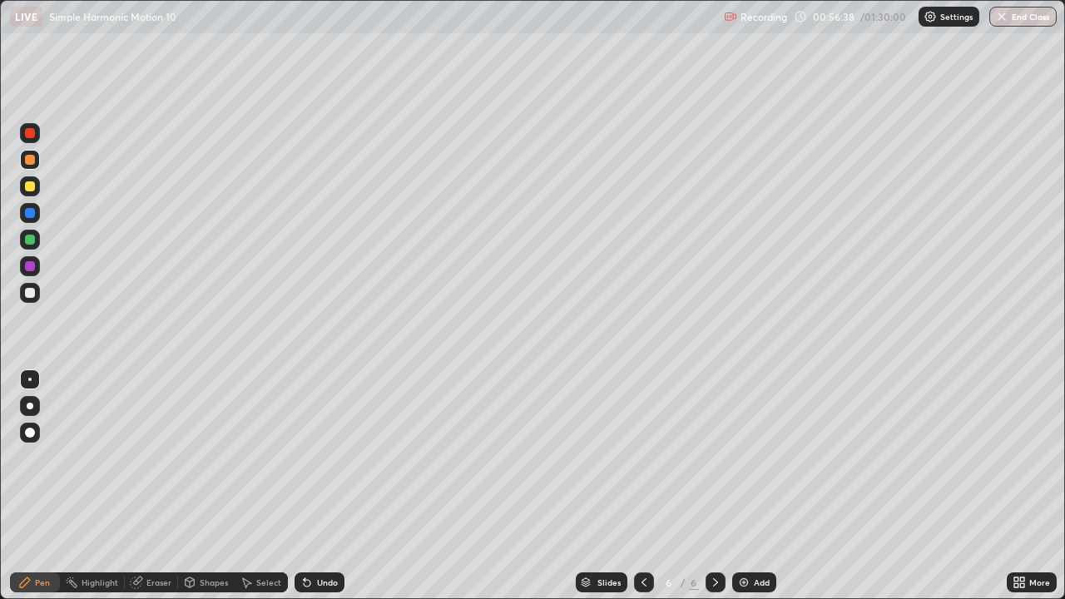
click at [30, 265] on div at bounding box center [30, 266] width 10 height 10
click at [206, 486] on div "Shapes" at bounding box center [214, 582] width 28 height 8
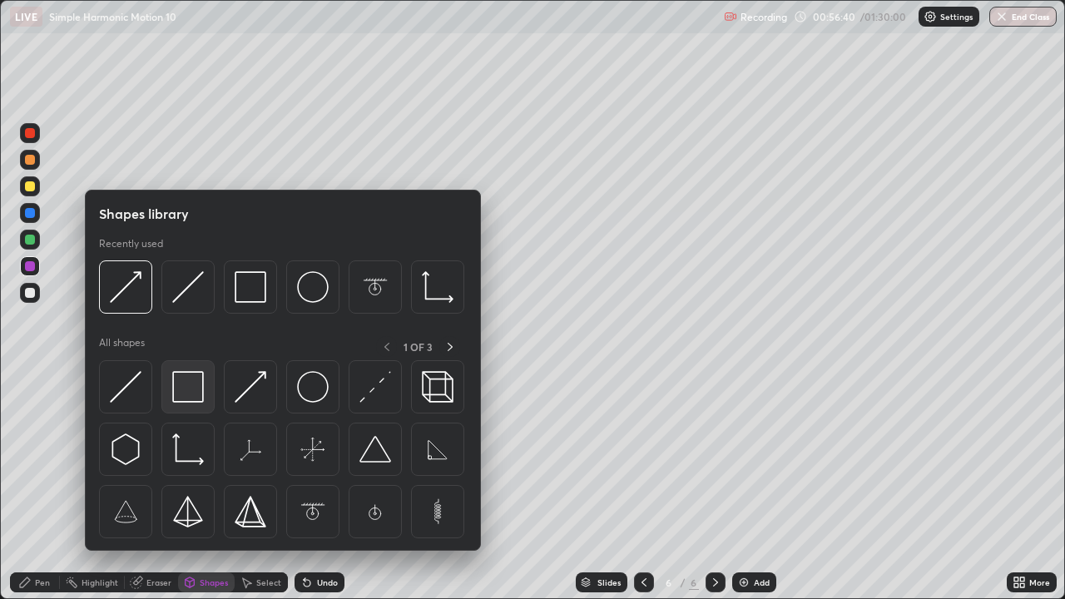
click at [175, 390] on img at bounding box center [188, 387] width 32 height 32
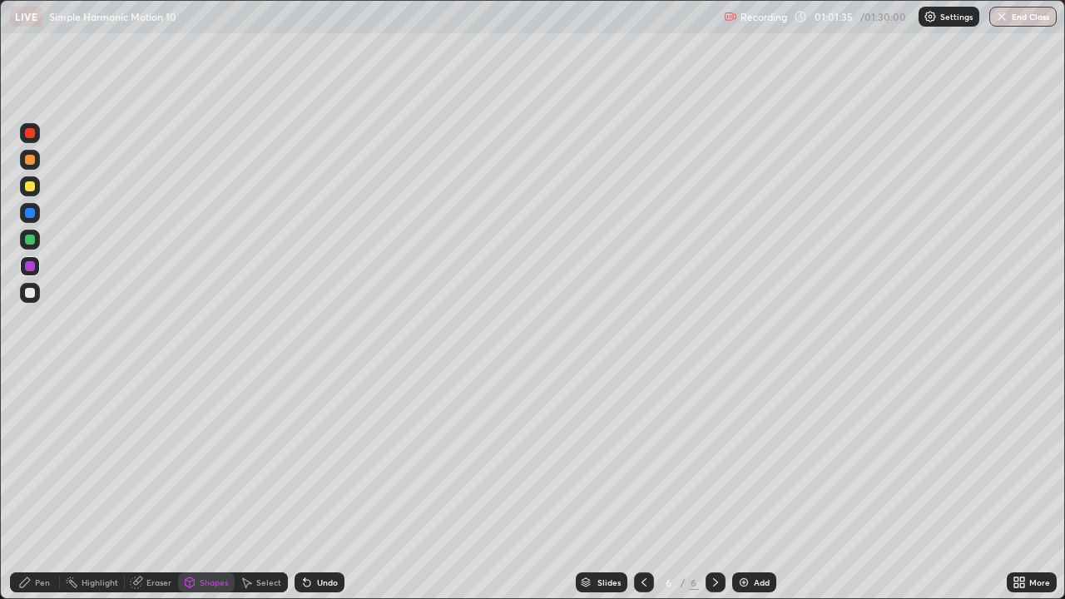
click at [741, 486] on img at bounding box center [743, 582] width 13 height 13
click at [32, 291] on div at bounding box center [30, 293] width 10 height 10
click at [157, 486] on div "Eraser" at bounding box center [158, 582] width 25 height 8
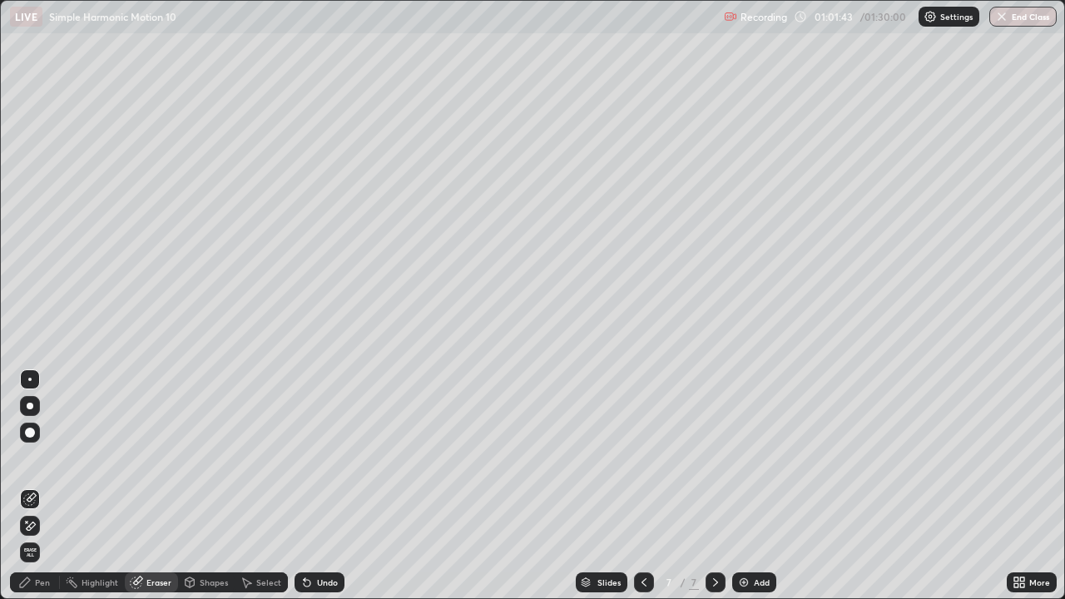
click at [40, 486] on div "Pen" at bounding box center [42, 582] width 15 height 8
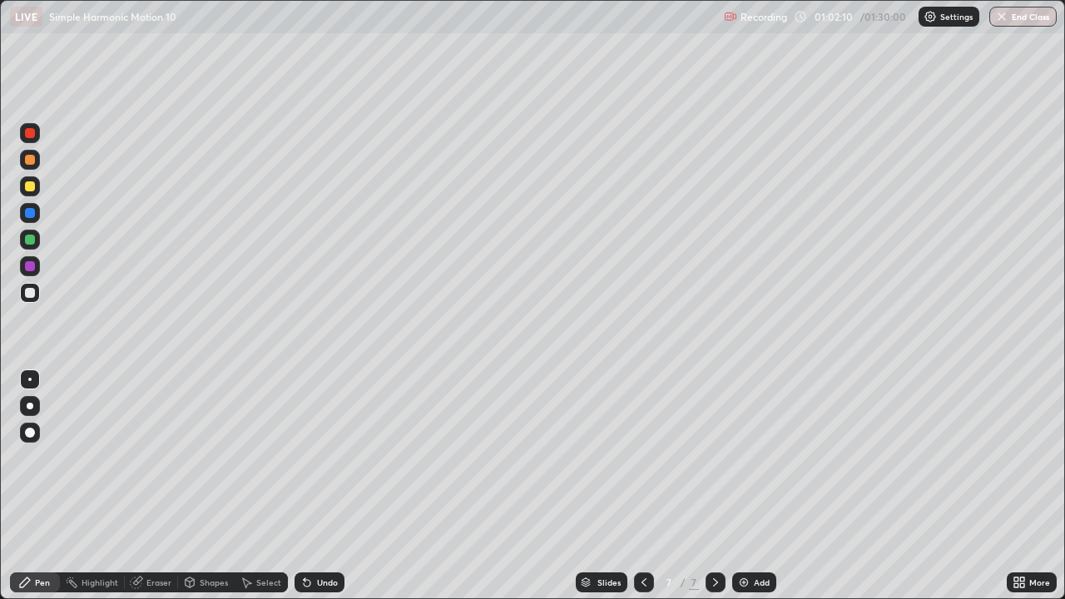
click at [161, 486] on div "Eraser" at bounding box center [158, 582] width 25 height 8
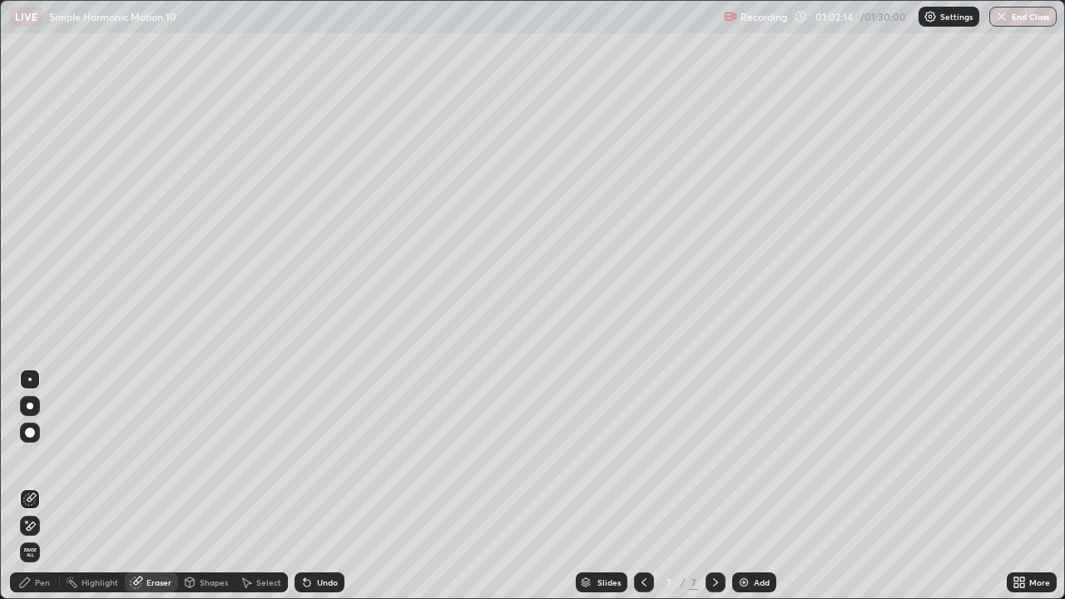
click at [47, 486] on div "Pen" at bounding box center [42, 582] width 15 height 8
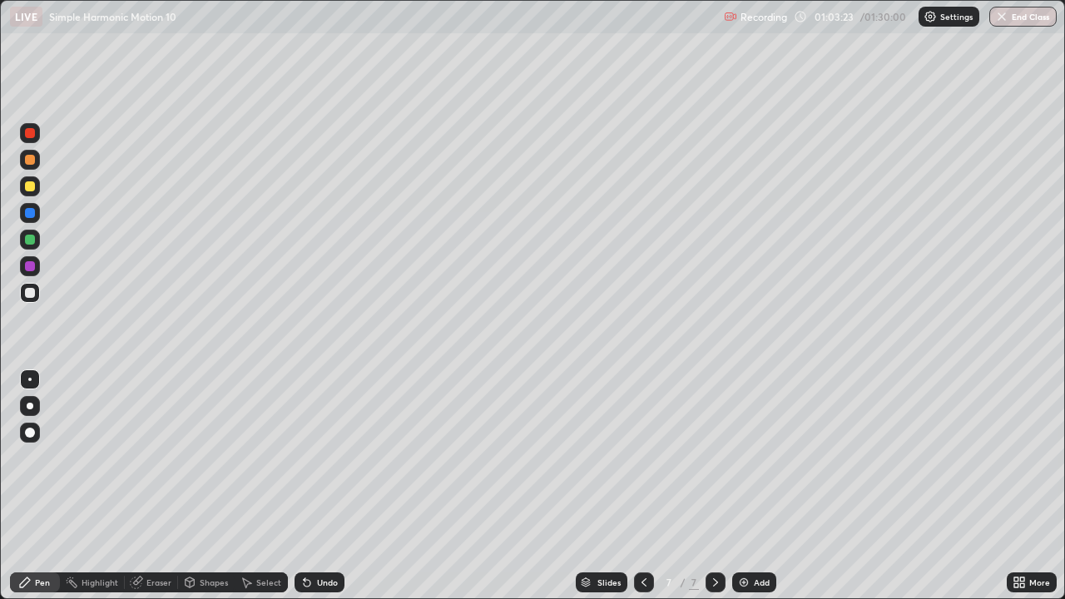
click at [266, 486] on div "Select" at bounding box center [268, 582] width 25 height 8
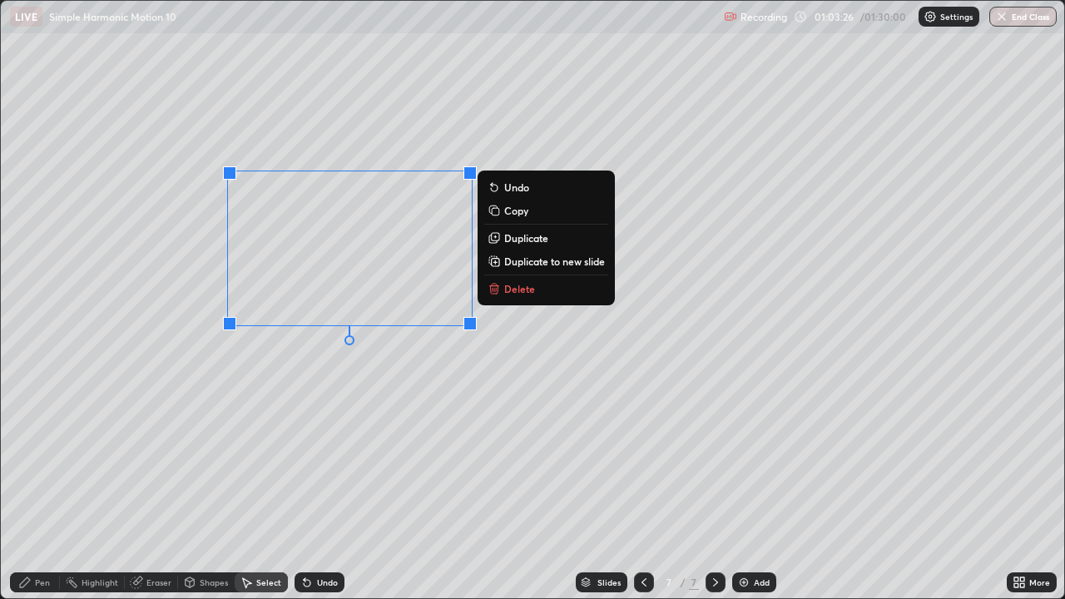
click at [491, 362] on div "0 ° Undo Copy Duplicate Duplicate to new slide Delete" at bounding box center [532, 299] width 1063 height 597
click at [514, 294] on p "Delete" at bounding box center [519, 288] width 31 height 13
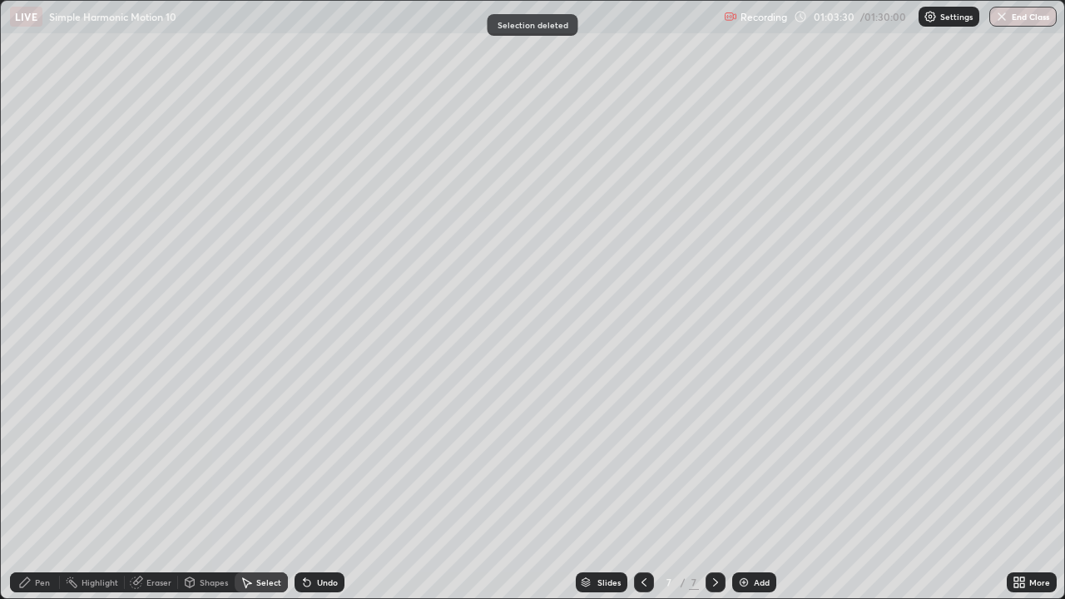
click at [42, 486] on div "Pen" at bounding box center [42, 582] width 15 height 8
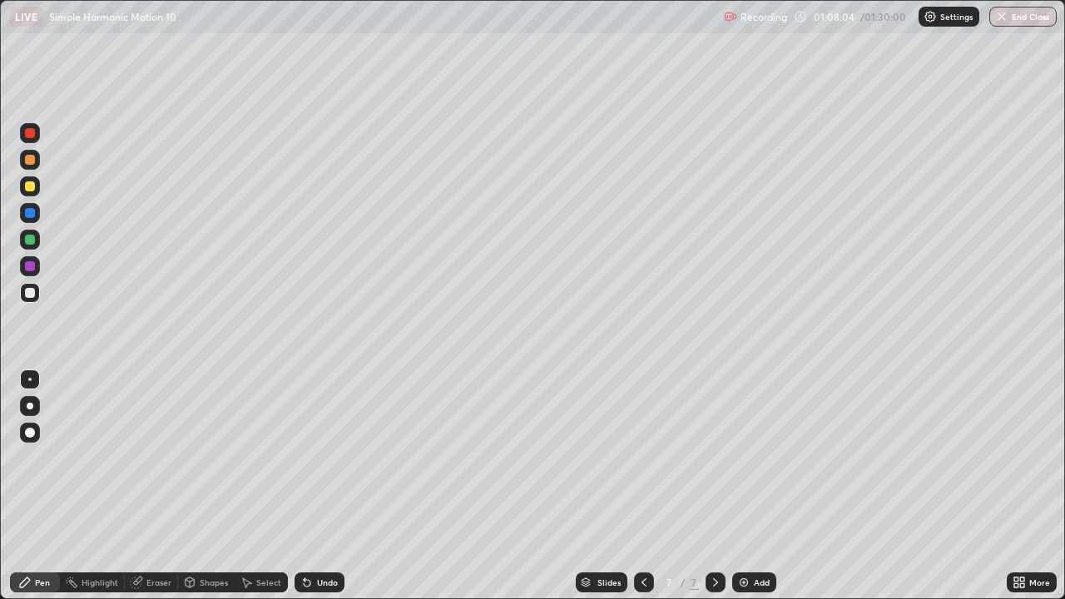
click at [714, 486] on icon at bounding box center [715, 582] width 13 height 13
click at [743, 486] on img at bounding box center [743, 582] width 13 height 13
click at [32, 242] on div at bounding box center [30, 240] width 10 height 10
click at [213, 486] on div "Shapes" at bounding box center [214, 582] width 28 height 8
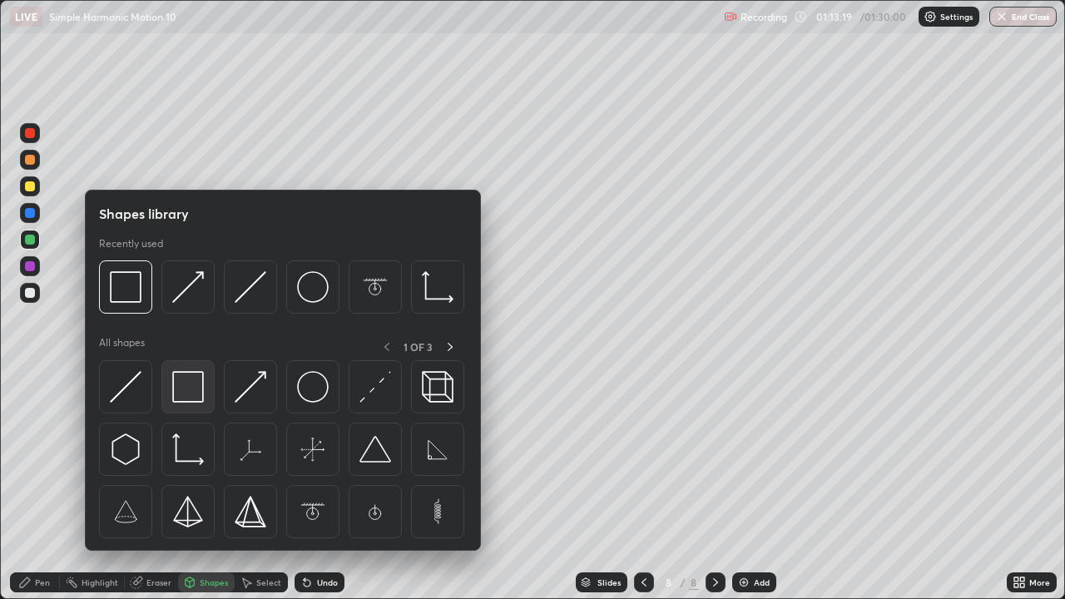
click at [187, 393] on img at bounding box center [188, 387] width 32 height 32
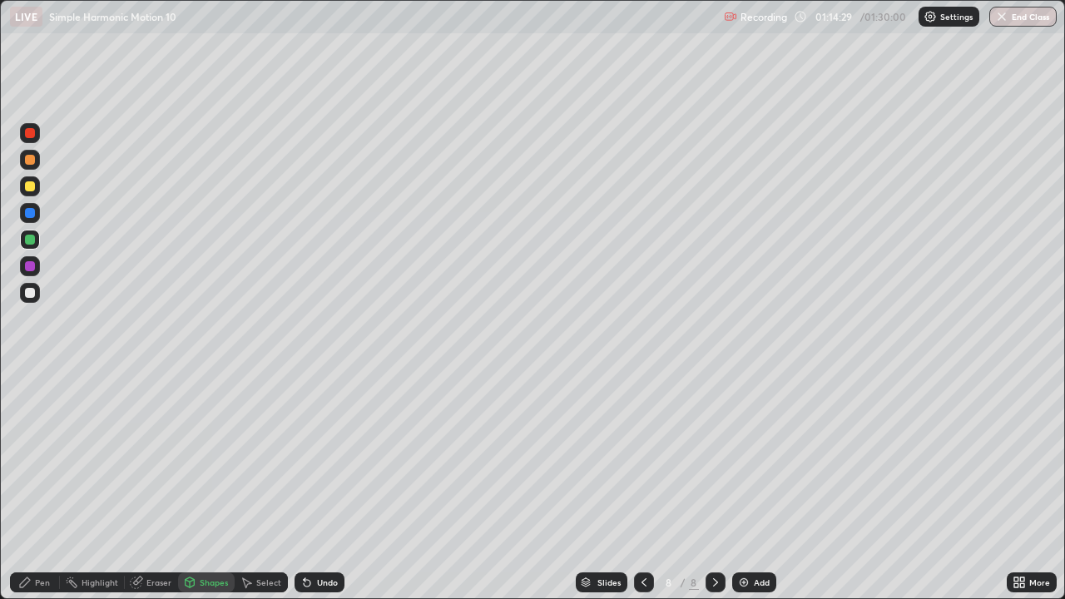
click at [31, 293] on div at bounding box center [30, 293] width 10 height 10
click at [157, 486] on div "Eraser" at bounding box center [158, 582] width 25 height 8
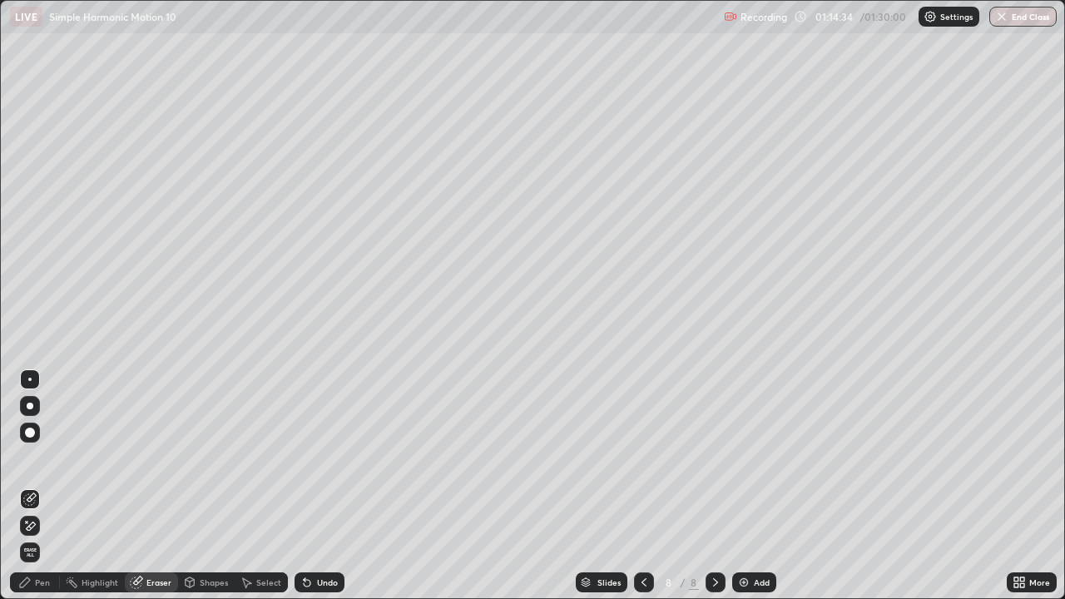
click at [42, 486] on div "Pen" at bounding box center [42, 582] width 15 height 8
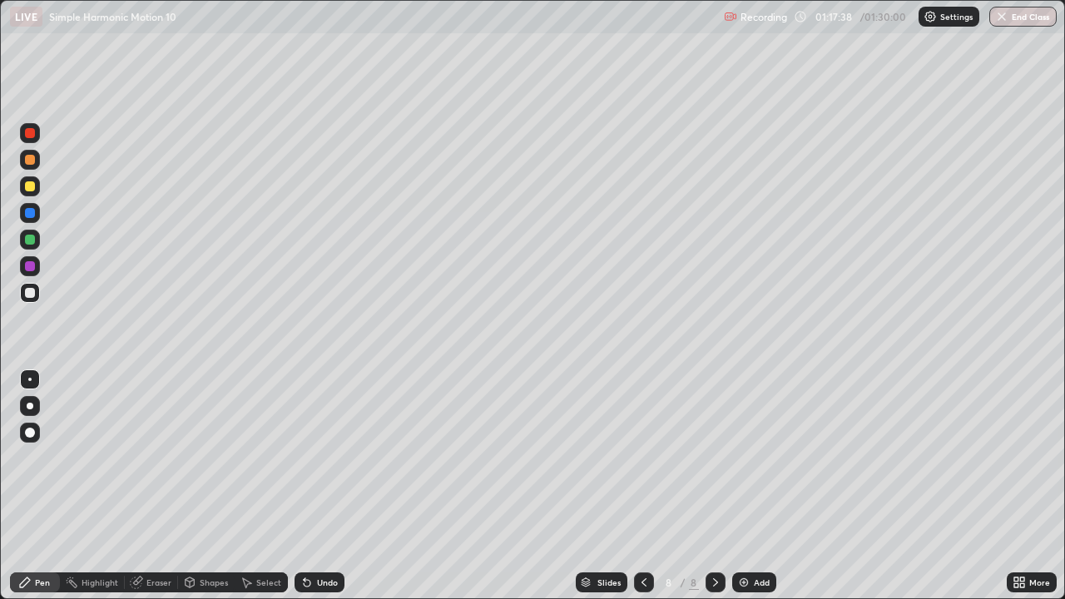
click at [29, 212] on div at bounding box center [30, 213] width 10 height 10
click at [215, 486] on div "Shapes" at bounding box center [214, 582] width 28 height 8
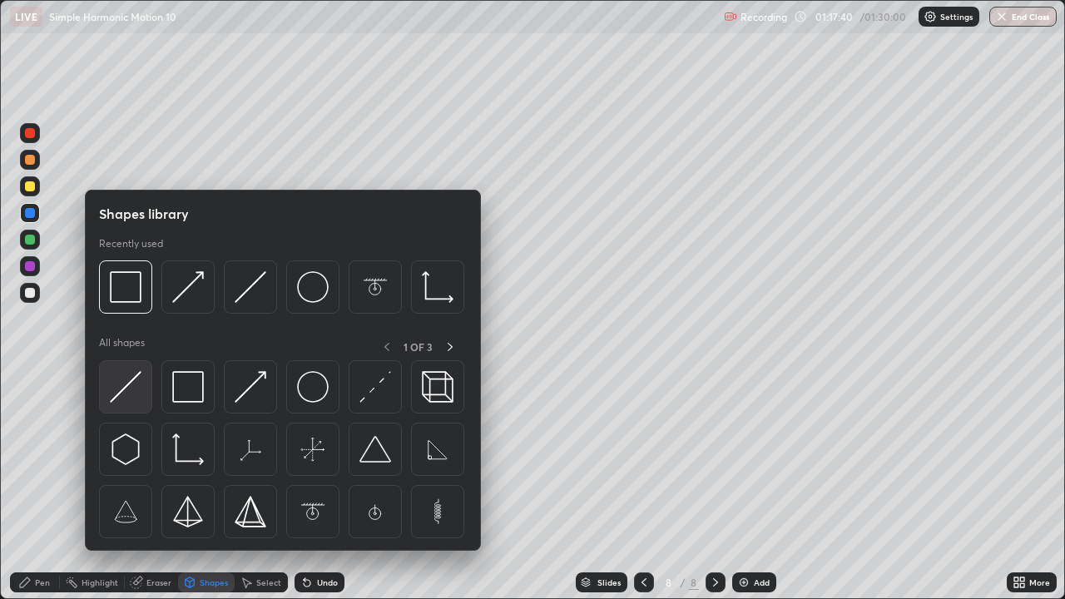
click at [119, 390] on img at bounding box center [126, 387] width 32 height 32
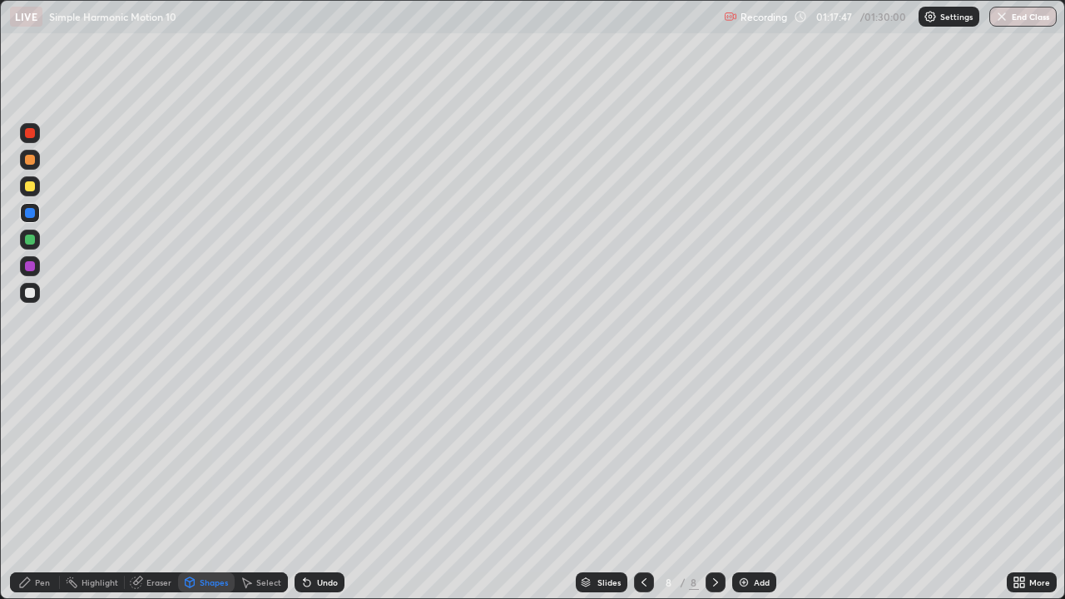
click at [214, 486] on div "Shapes" at bounding box center [214, 582] width 28 height 8
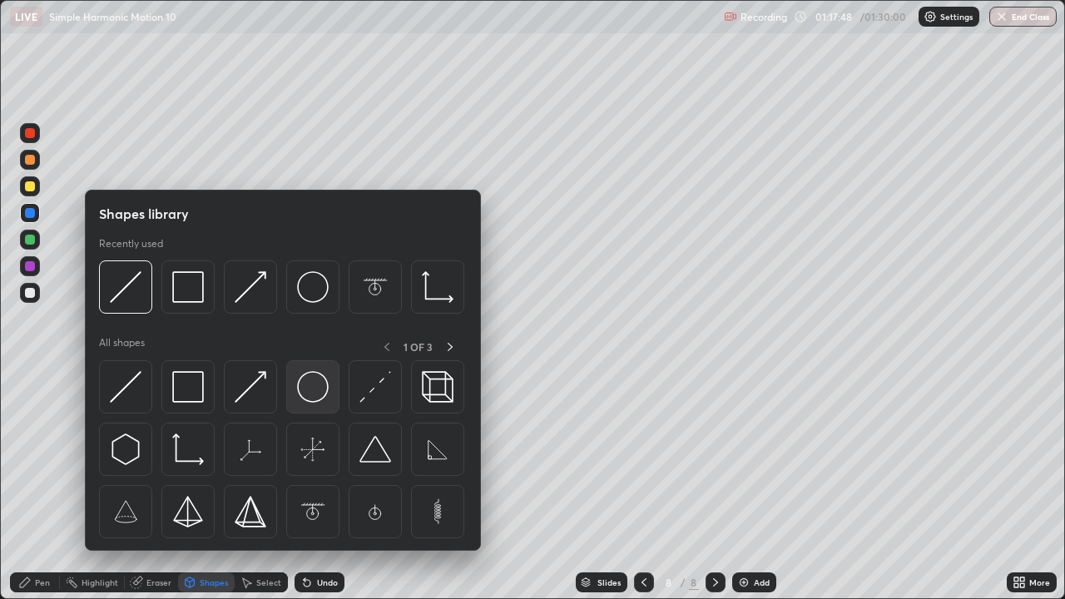
click at [313, 389] on img at bounding box center [313, 387] width 32 height 32
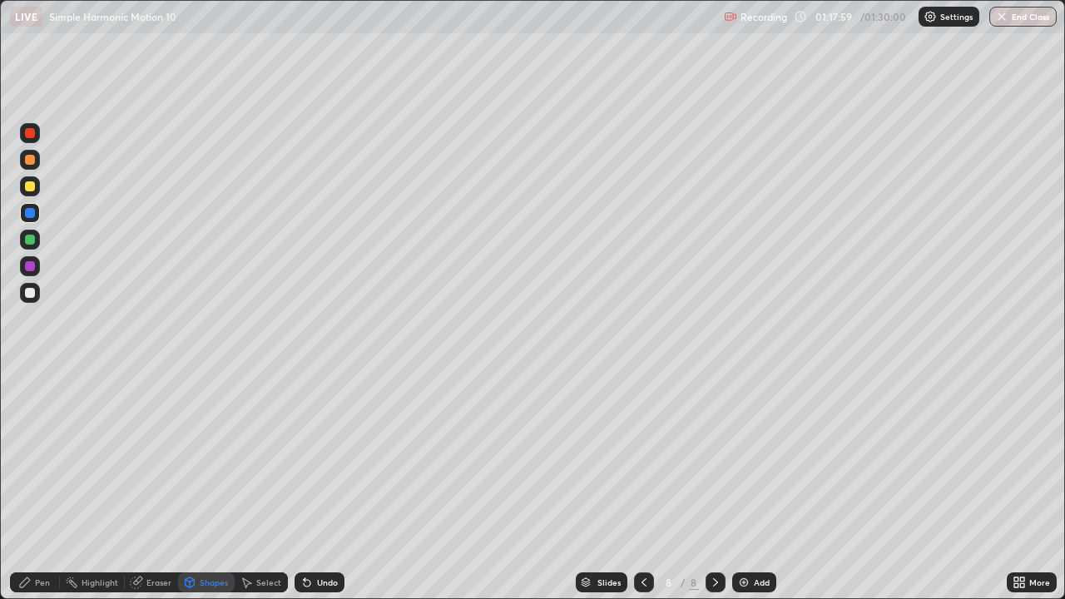
click at [45, 486] on div "Pen" at bounding box center [42, 582] width 15 height 8
click at [32, 190] on div at bounding box center [30, 186] width 10 height 10
click at [211, 486] on div "Shapes" at bounding box center [214, 582] width 28 height 8
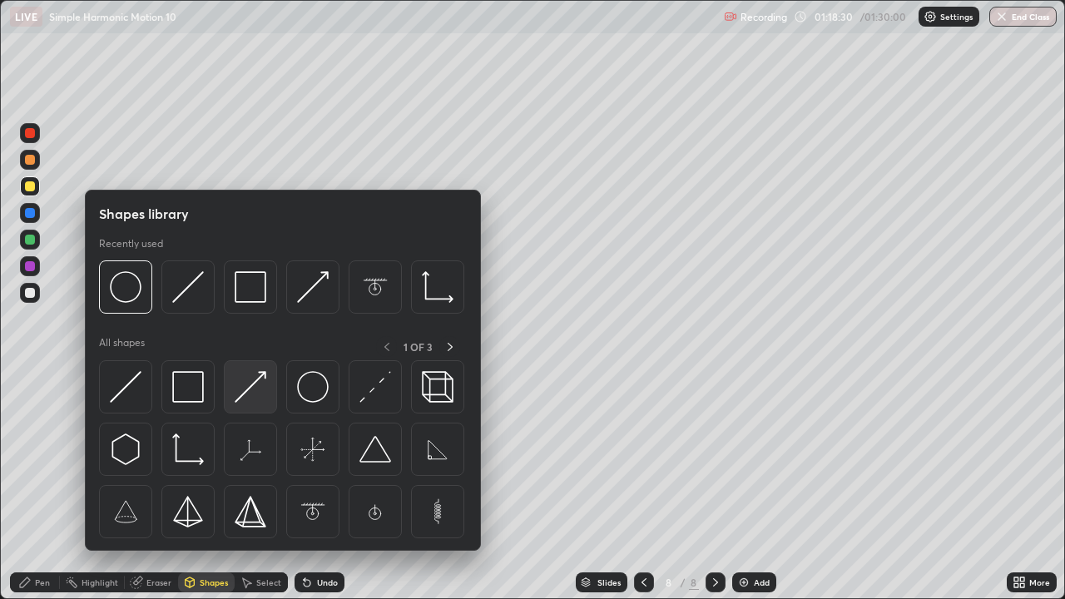
click at [244, 391] on img at bounding box center [251, 387] width 32 height 32
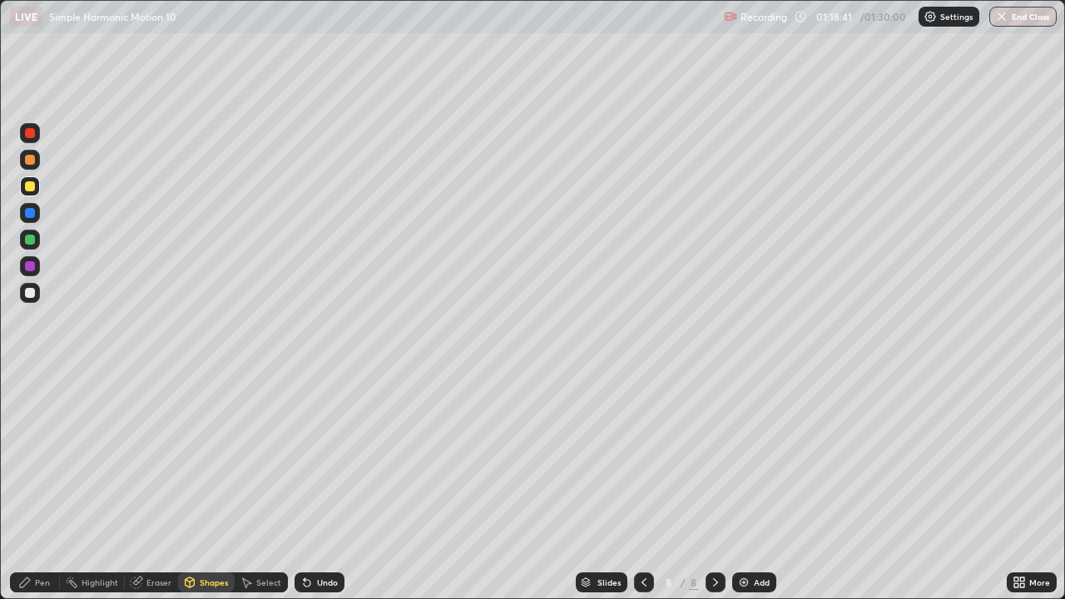
click at [54, 486] on div "Pen" at bounding box center [35, 582] width 50 height 20
click at [741, 486] on img at bounding box center [743, 582] width 13 height 13
click at [31, 158] on div at bounding box center [30, 160] width 10 height 10
click at [208, 486] on div "Shapes" at bounding box center [214, 582] width 28 height 8
click at [155, 486] on div "Eraser" at bounding box center [158, 582] width 25 height 8
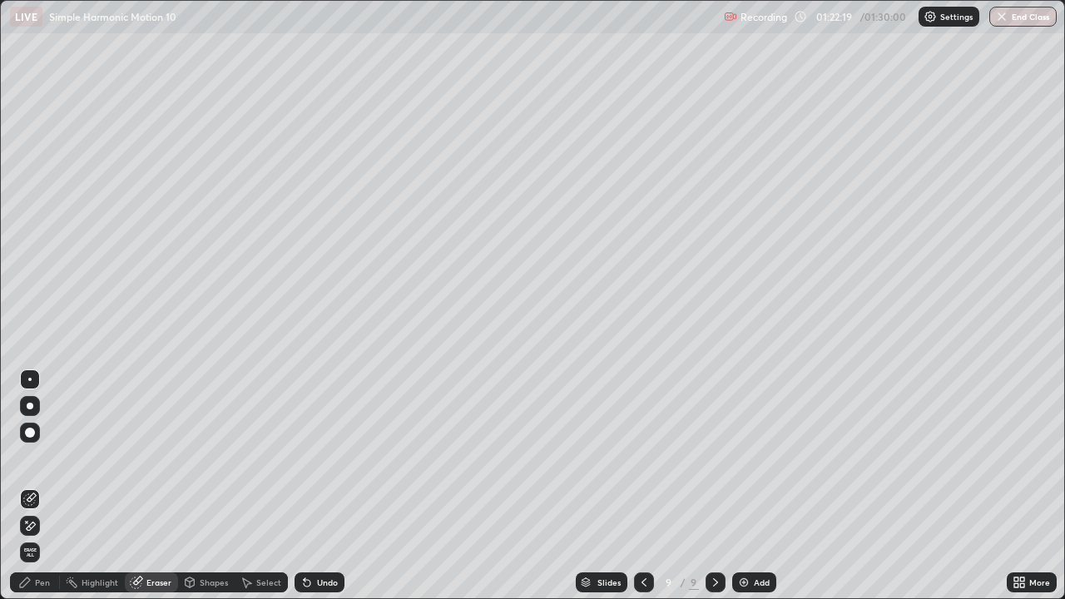
click at [41, 486] on div "Pen" at bounding box center [42, 582] width 15 height 8
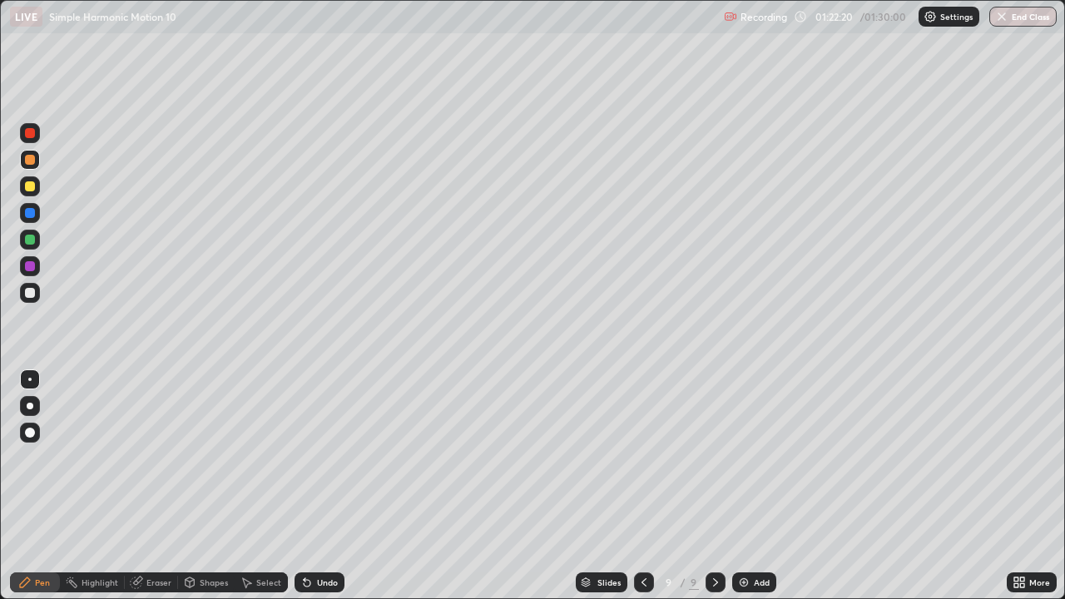
click at [31, 159] on div at bounding box center [30, 160] width 10 height 10
click at [29, 240] on div at bounding box center [30, 240] width 10 height 10
click at [209, 486] on div "Shapes" at bounding box center [214, 582] width 28 height 8
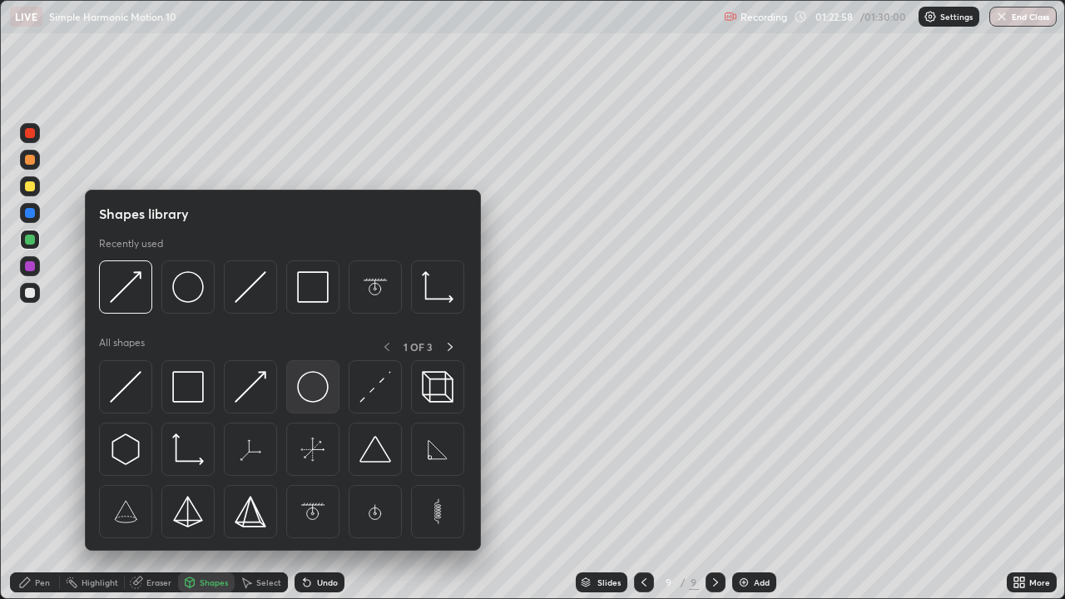
click at [311, 386] on img at bounding box center [313, 387] width 32 height 32
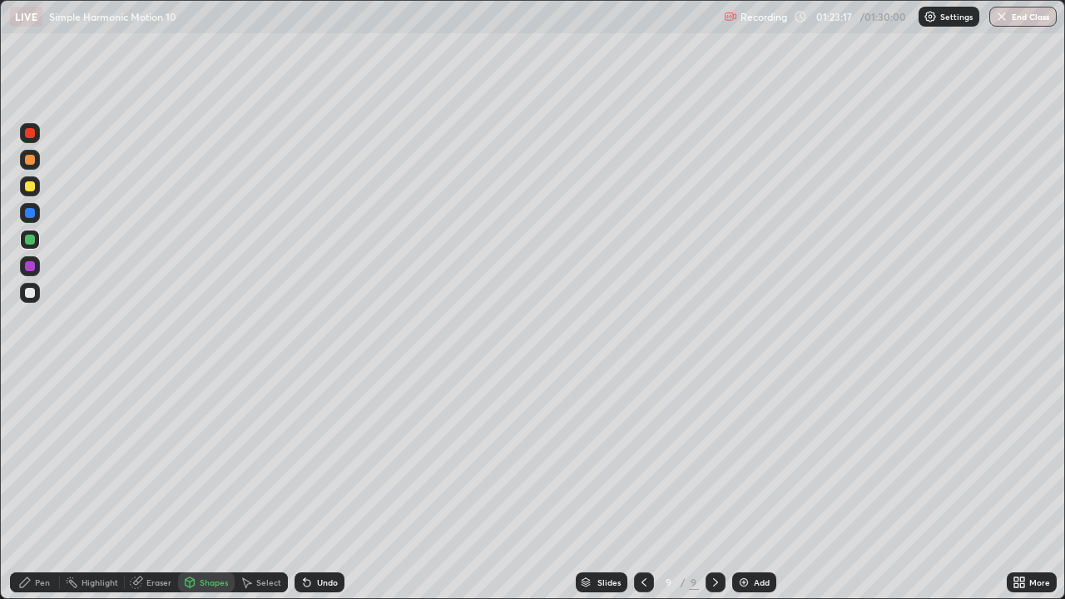
click at [25, 239] on div at bounding box center [30, 240] width 10 height 10
click at [209, 486] on div "Shapes" at bounding box center [214, 582] width 28 height 8
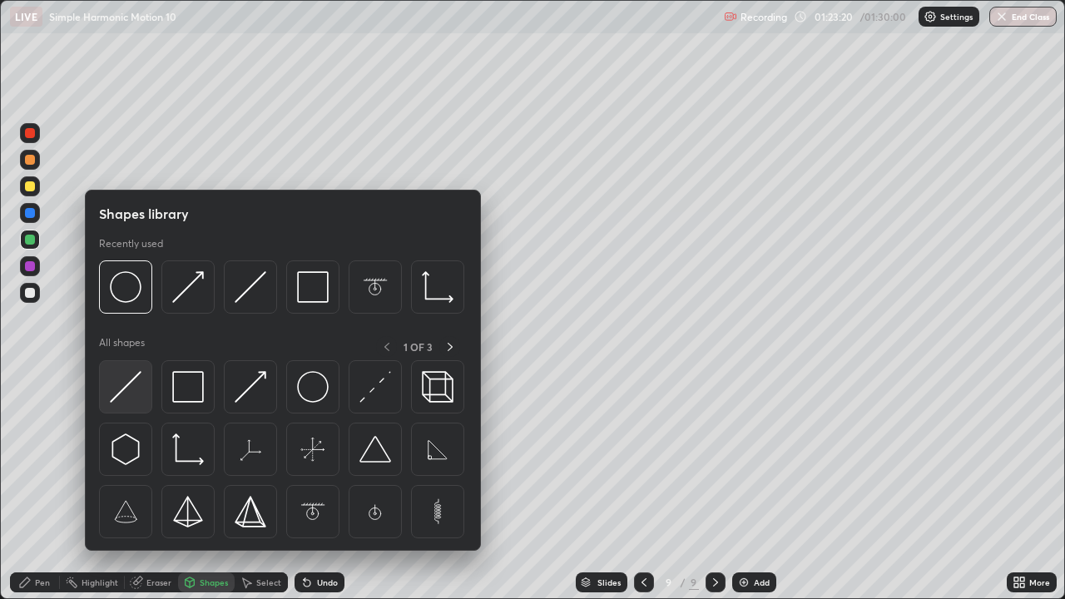
click at [121, 388] on img at bounding box center [126, 387] width 32 height 32
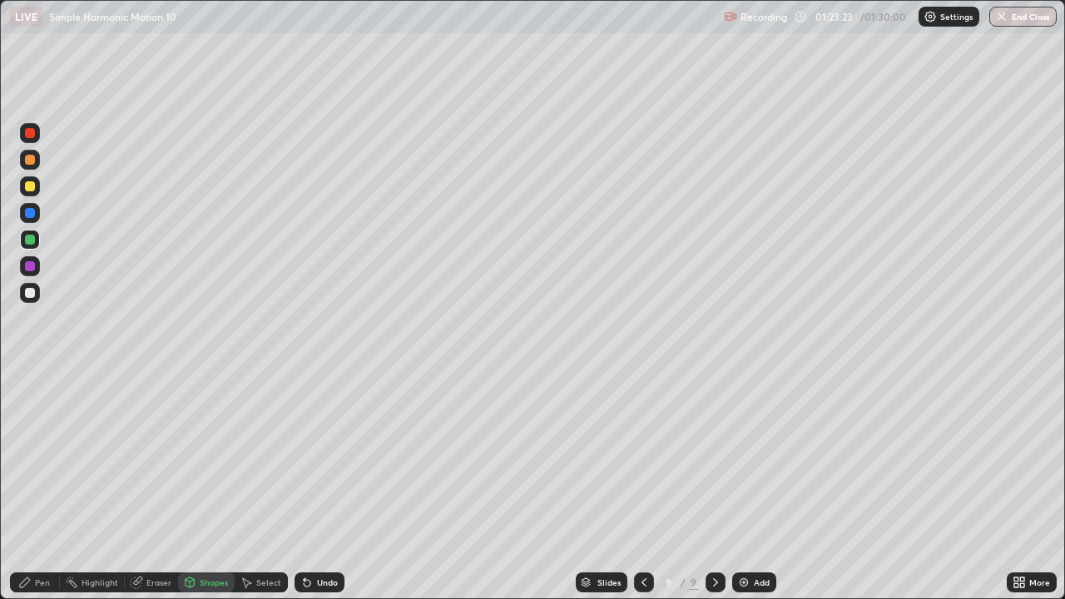
click at [44, 486] on div "Pen" at bounding box center [42, 582] width 15 height 8
click at [30, 292] on div at bounding box center [30, 293] width 10 height 10
click at [206, 486] on div "Shapes" at bounding box center [214, 582] width 28 height 8
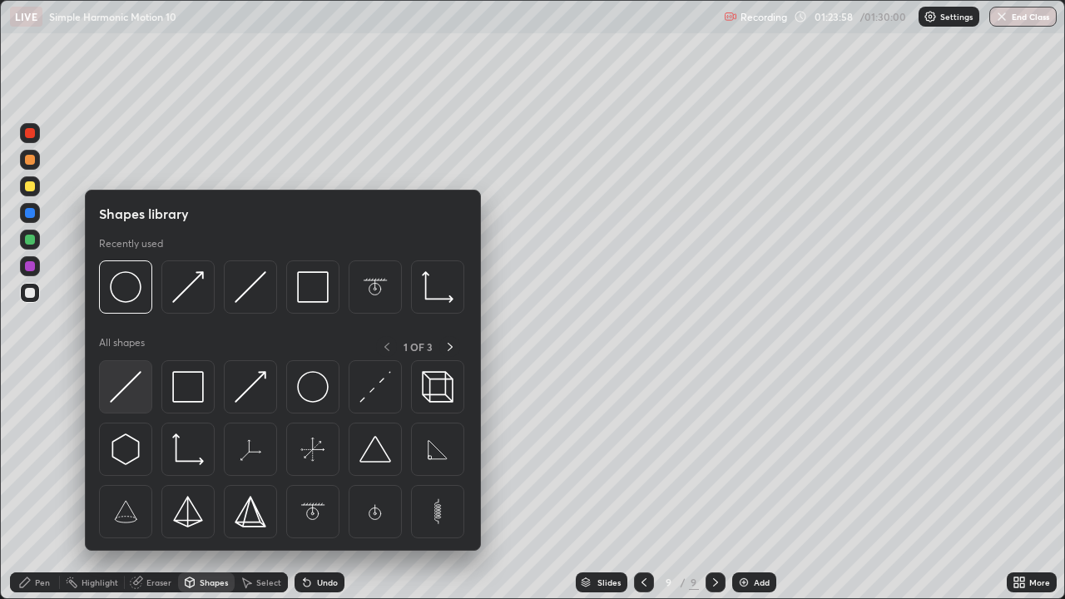
click at [122, 393] on img at bounding box center [126, 387] width 32 height 32
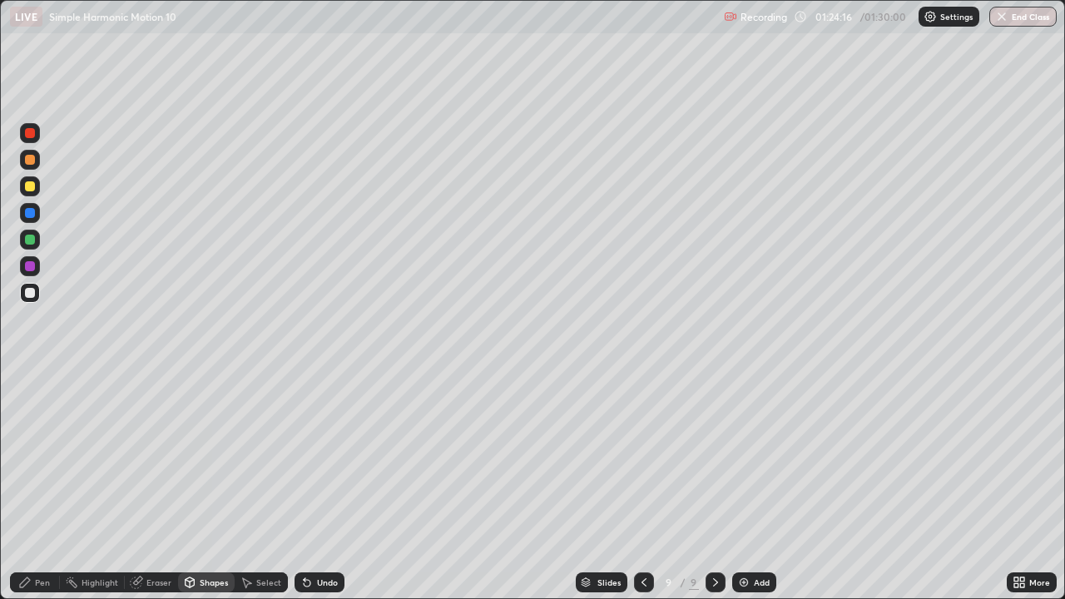
click at [30, 263] on div at bounding box center [30, 266] width 10 height 10
click at [45, 486] on div "Pen" at bounding box center [42, 582] width 15 height 8
click at [34, 189] on div at bounding box center [30, 186] width 10 height 10
click at [206, 486] on div "Shapes" at bounding box center [214, 582] width 28 height 8
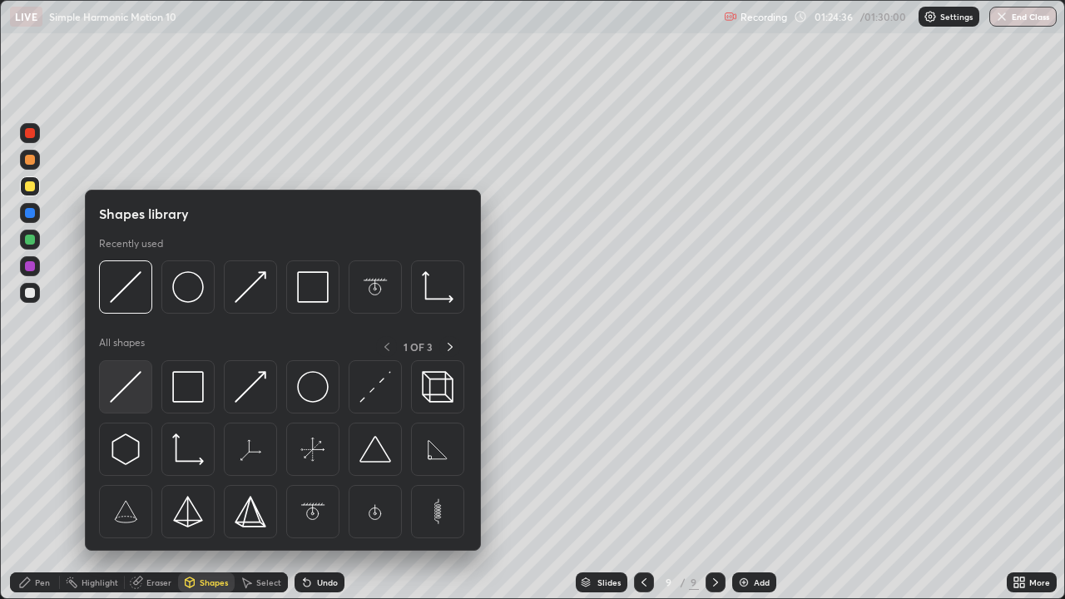
click at [127, 382] on img at bounding box center [126, 387] width 32 height 32
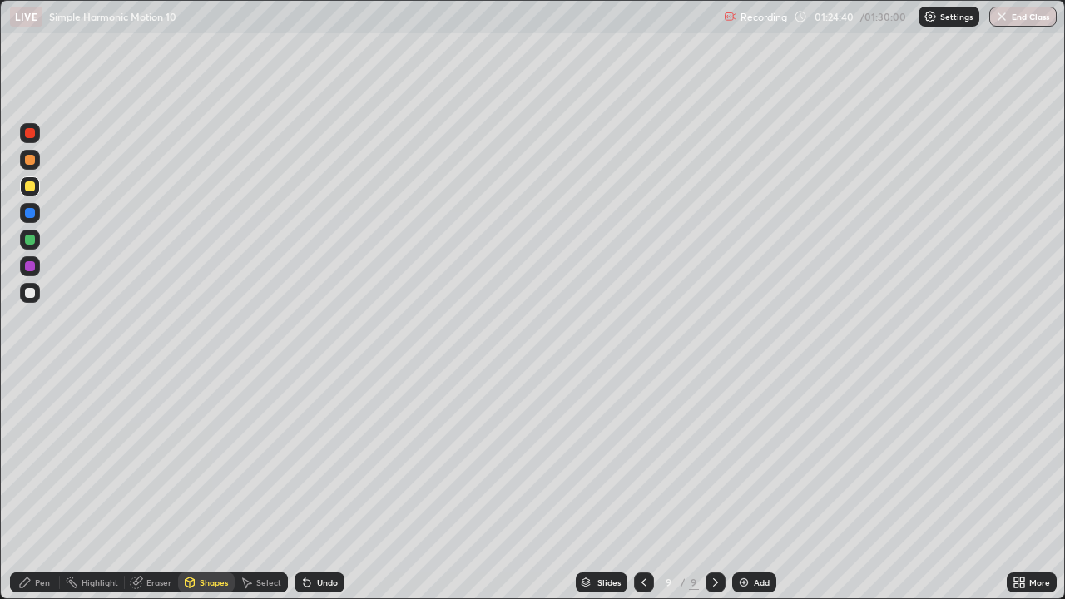
click at [42, 486] on div "Pen" at bounding box center [42, 582] width 15 height 8
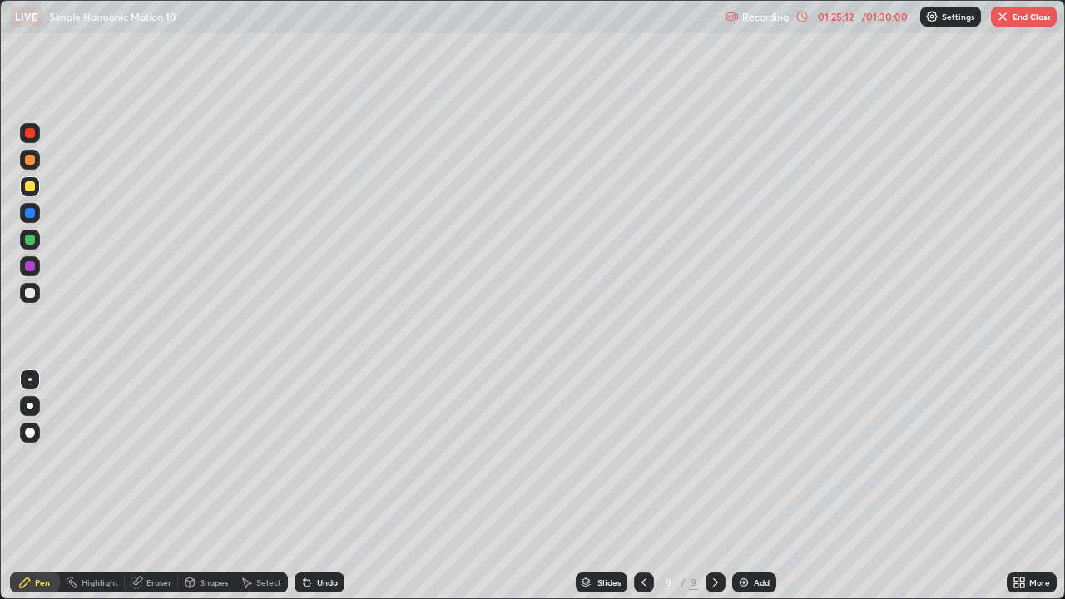
click at [30, 135] on div at bounding box center [30, 133] width 10 height 10
click at [28, 290] on div at bounding box center [30, 293] width 10 height 10
click at [158, 486] on div "Eraser" at bounding box center [158, 582] width 25 height 8
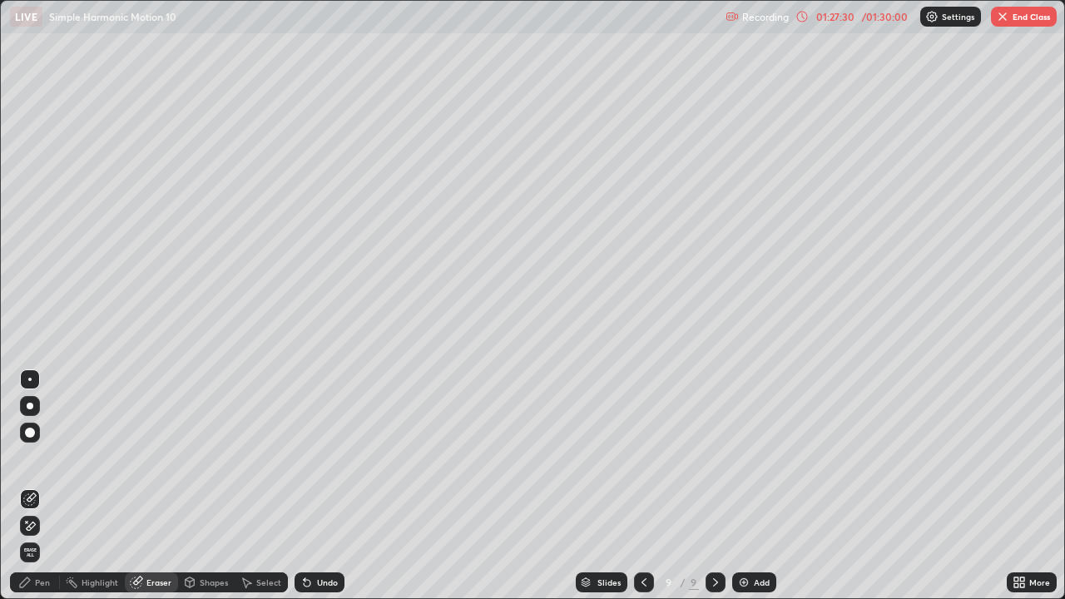
click at [50, 486] on div "Pen" at bounding box center [35, 582] width 50 height 20
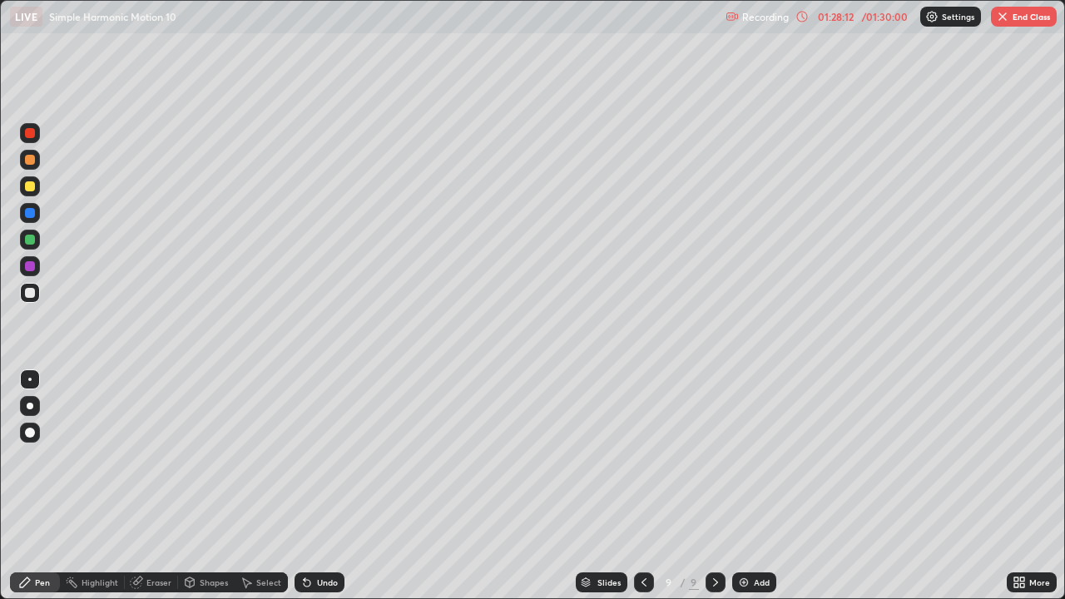
click at [33, 209] on div at bounding box center [30, 213] width 10 height 10
click at [205, 486] on div "Shapes" at bounding box center [214, 582] width 28 height 8
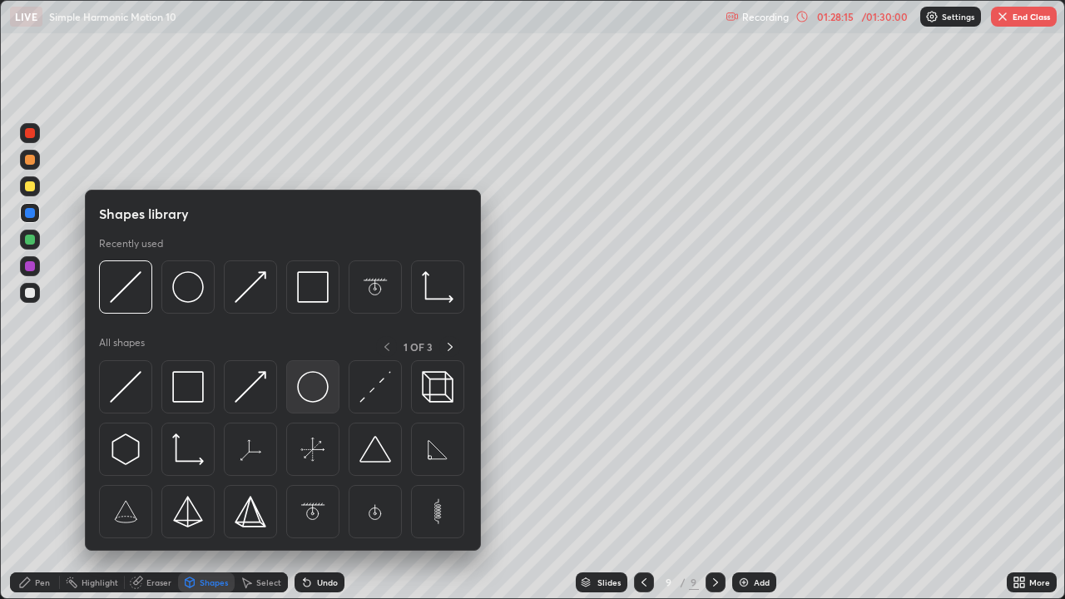
click at [307, 385] on img at bounding box center [313, 387] width 32 height 32
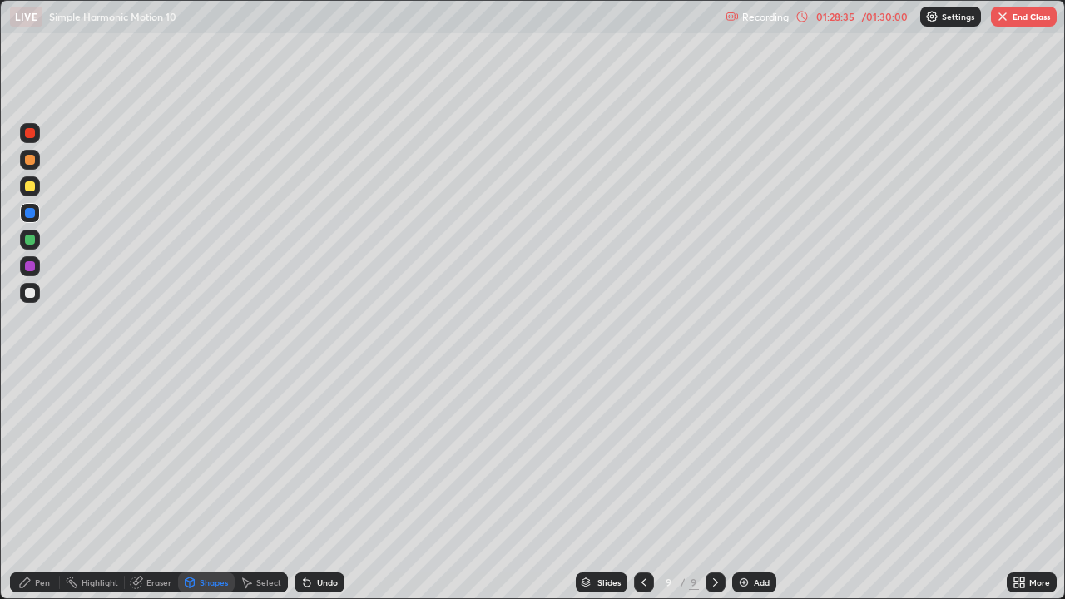
click at [45, 486] on div "Pen" at bounding box center [42, 582] width 15 height 8
click at [210, 486] on div "Shapes" at bounding box center [214, 582] width 28 height 8
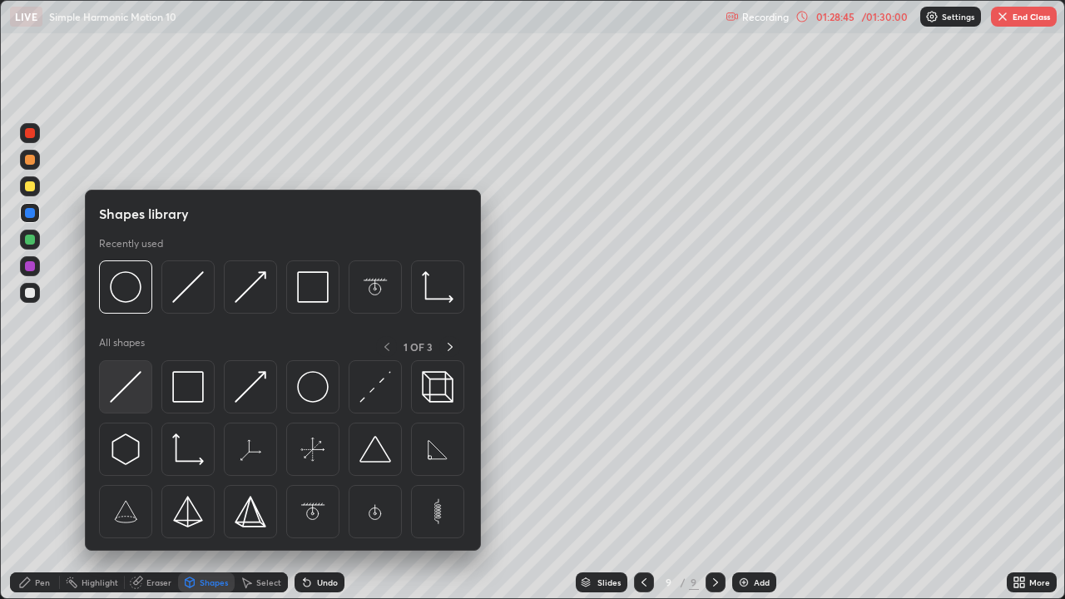
click at [126, 385] on img at bounding box center [126, 387] width 32 height 32
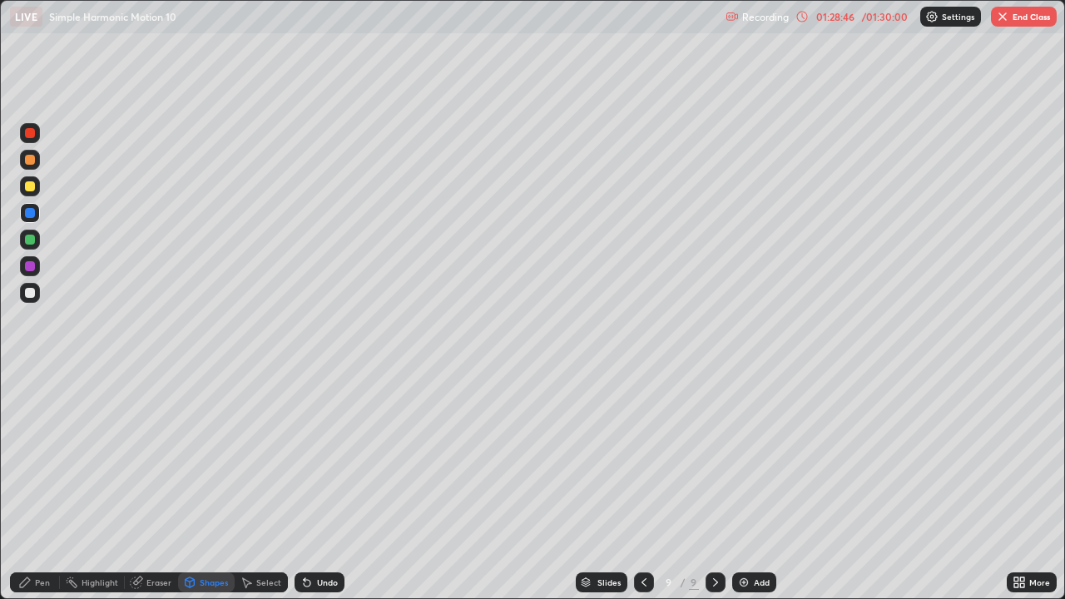
click at [30, 290] on div at bounding box center [30, 293] width 10 height 10
click at [40, 486] on div "Pen" at bounding box center [42, 582] width 15 height 8
click at [26, 241] on div at bounding box center [30, 240] width 10 height 10
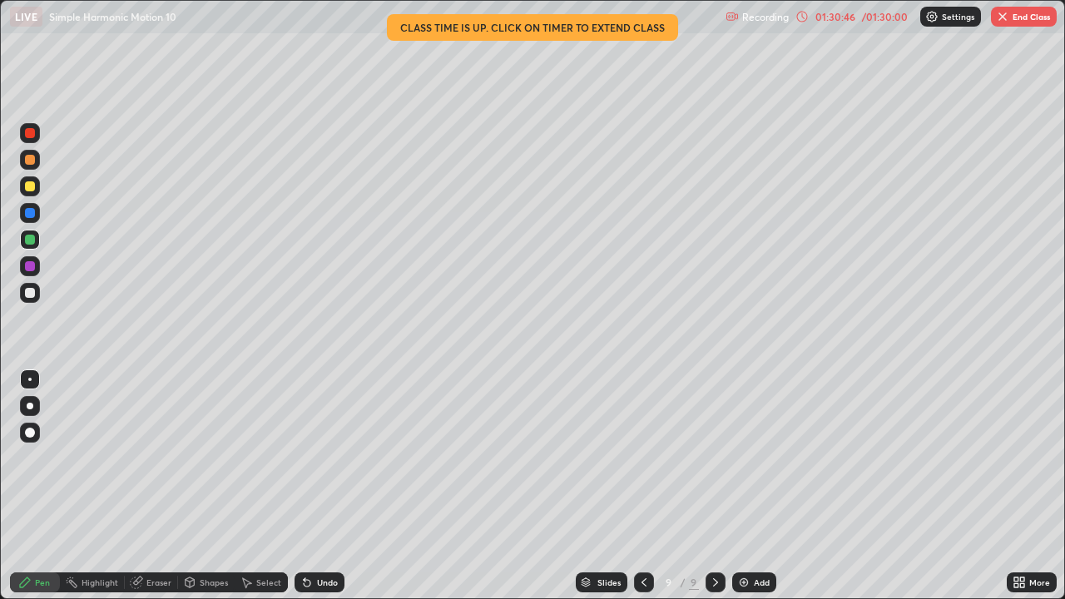
click at [964, 486] on div "Slides 9 / 9 Add" at bounding box center [675, 582] width 662 height 33
click at [1021, 12] on button "End Class" at bounding box center [1024, 17] width 66 height 20
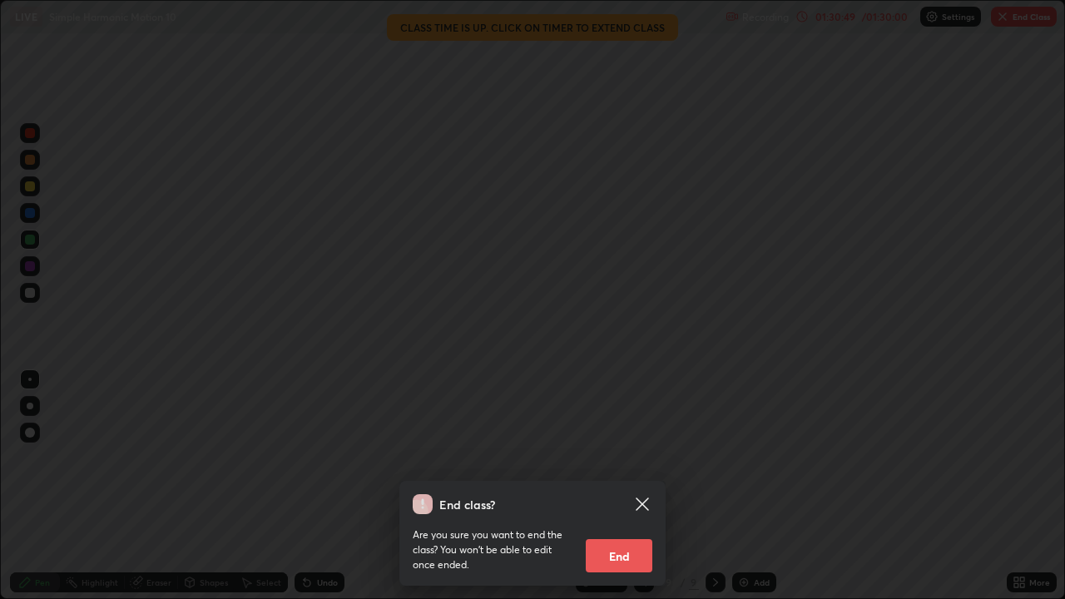
click at [625, 486] on button "End" at bounding box center [619, 555] width 67 height 33
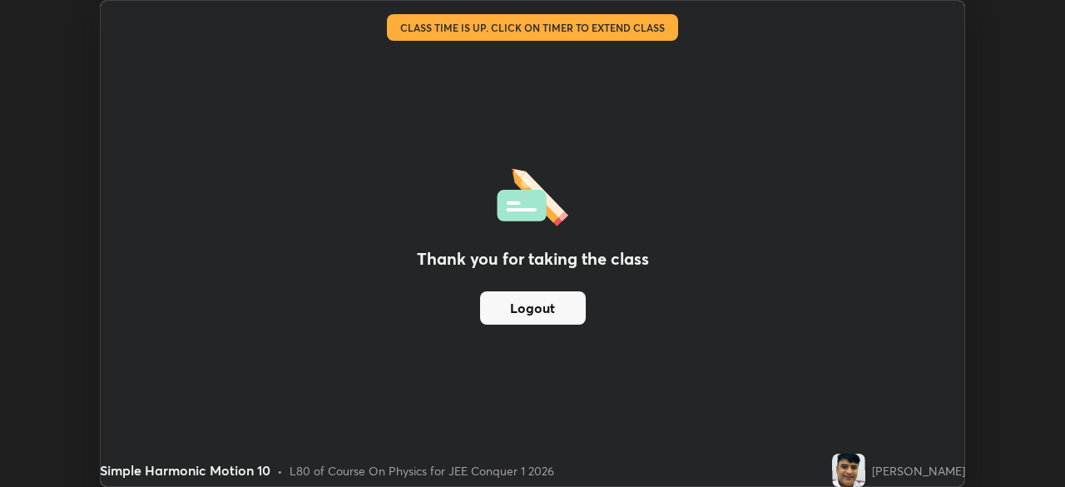
scroll to position [82687, 82109]
